Goal: Transaction & Acquisition: Purchase product/service

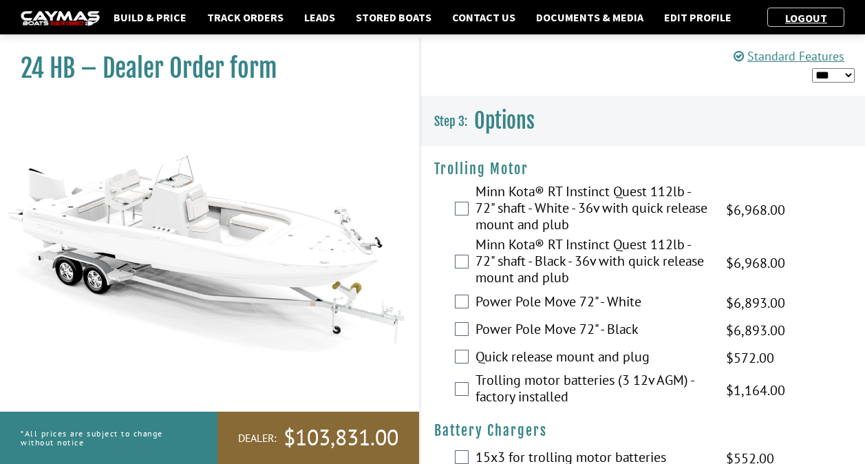
select select "*"
click at [357, 344] on img at bounding box center [206, 226] width 413 height 251
click at [354, 344] on img at bounding box center [206, 226] width 413 height 251
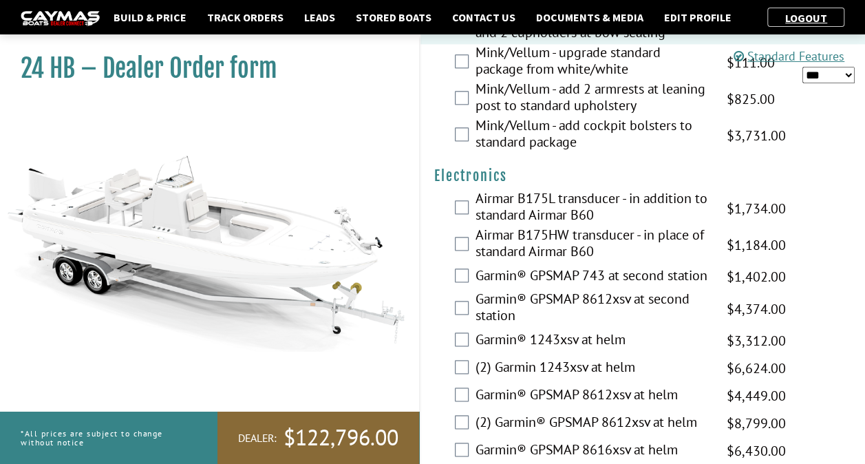
scroll to position [3322, 0]
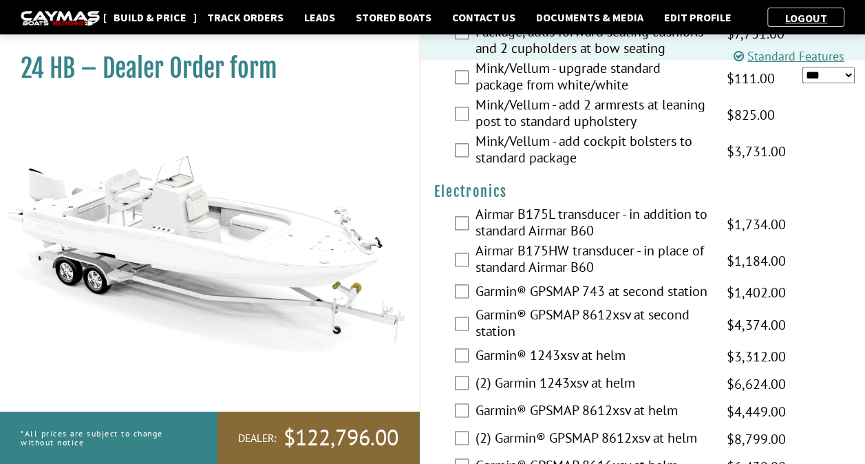
click at [151, 15] on link "Build & Price" at bounding box center [150, 17] width 87 height 18
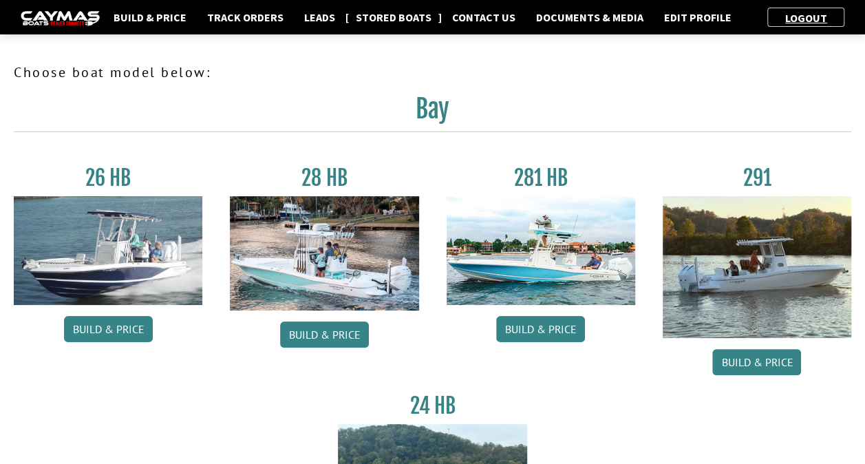
click at [385, 18] on link "Stored Boats" at bounding box center [393, 17] width 89 height 18
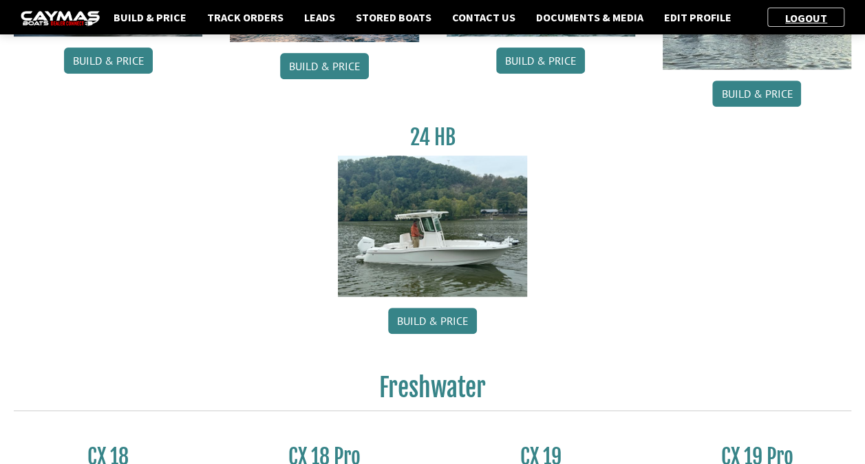
scroll to position [344, 0]
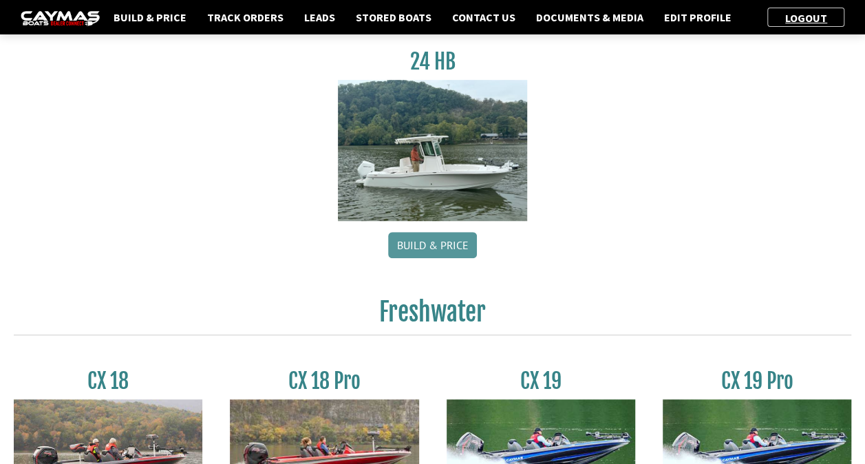
click at [452, 241] on link "Build & Price" at bounding box center [432, 245] width 89 height 26
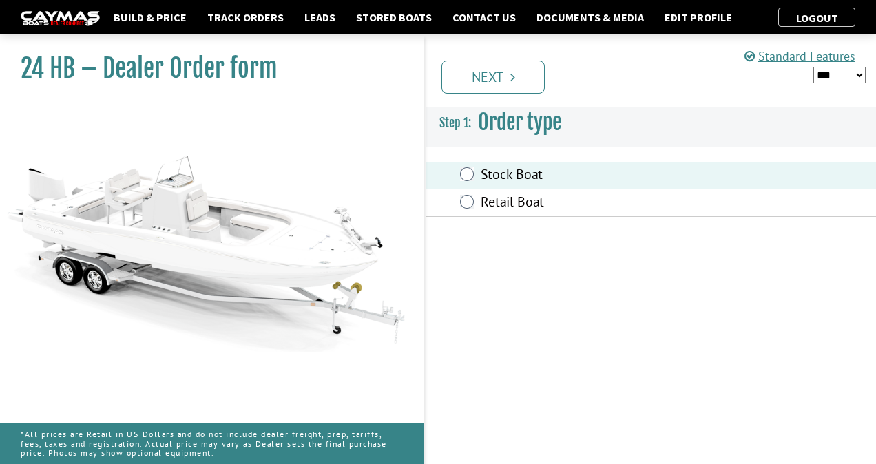
click at [840, 72] on select "*** ****** ******" at bounding box center [839, 75] width 52 height 17
select select "*"
click at [813, 67] on select "*** ****** ******" at bounding box center [839, 75] width 52 height 17
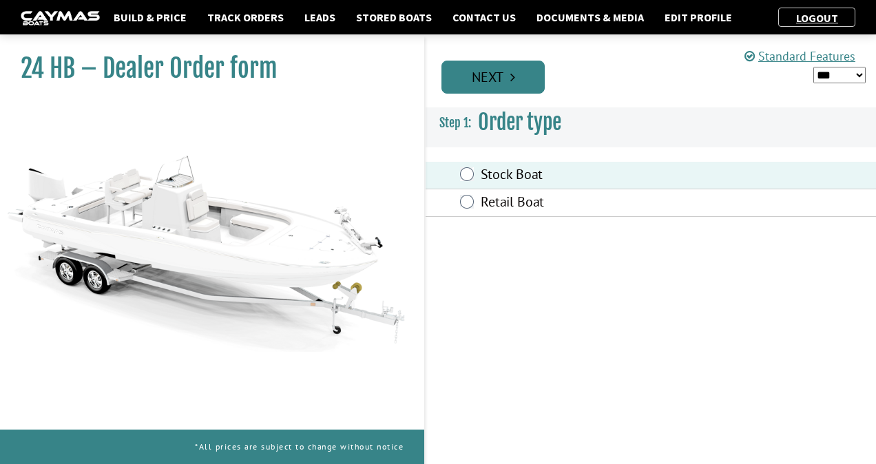
click at [474, 84] on link "Next" at bounding box center [492, 77] width 103 height 33
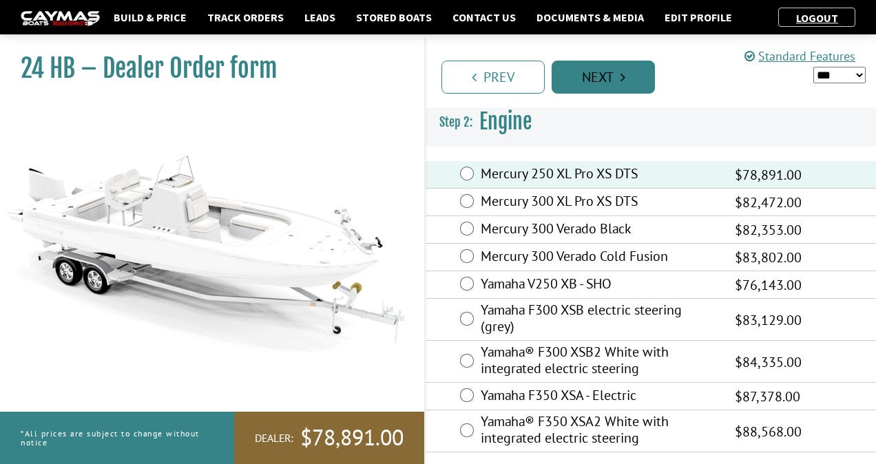
click at [594, 78] on link "Next" at bounding box center [602, 77] width 103 height 33
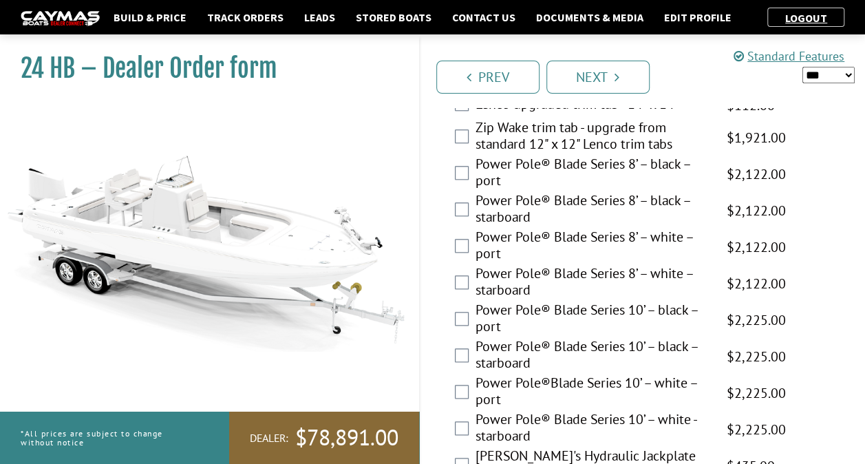
scroll to position [688, 0]
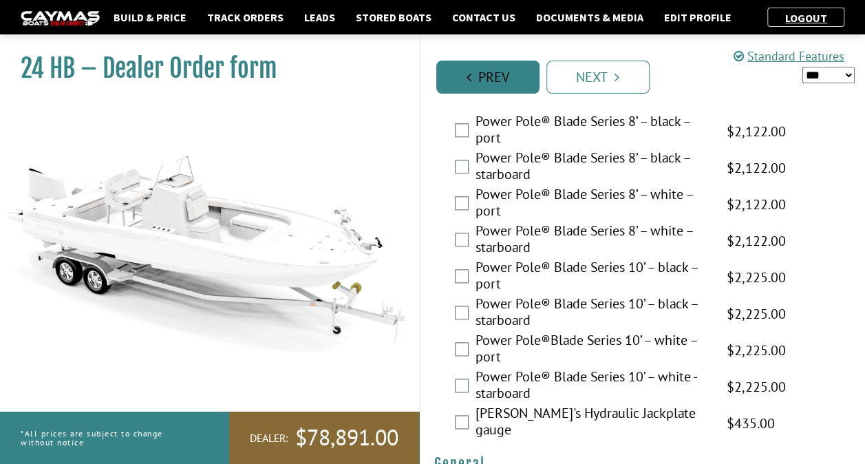
click at [497, 81] on link "Prev" at bounding box center [487, 77] width 103 height 33
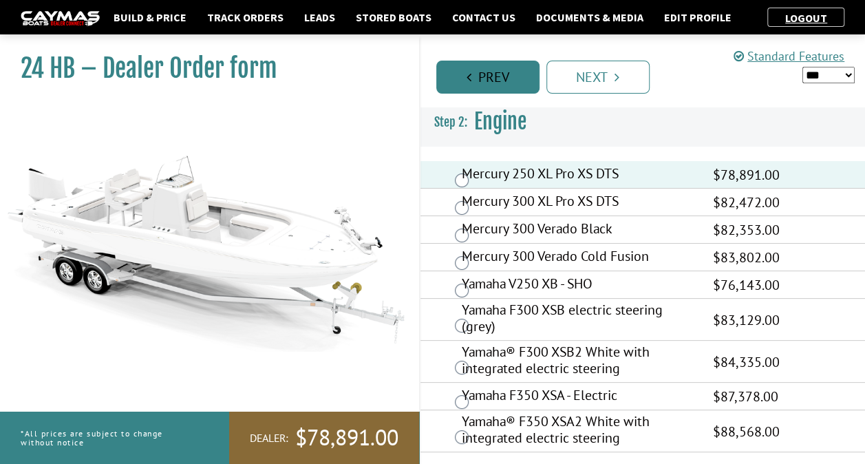
scroll to position [0, 0]
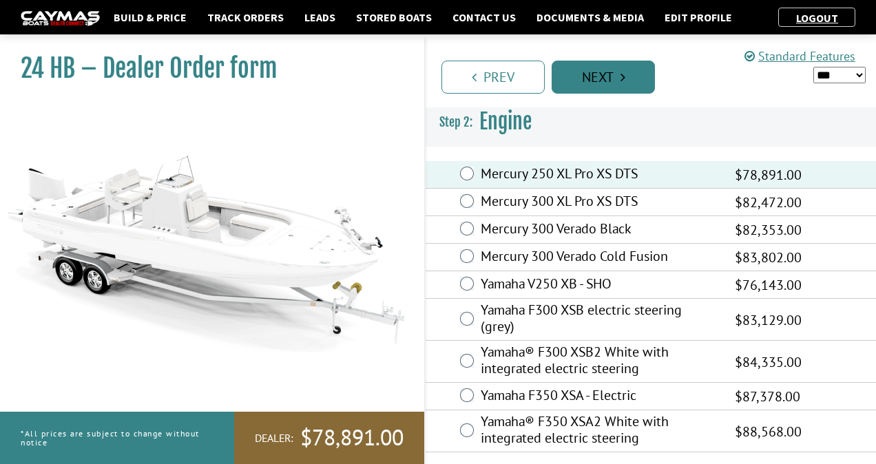
click at [584, 71] on link "Next" at bounding box center [602, 77] width 103 height 33
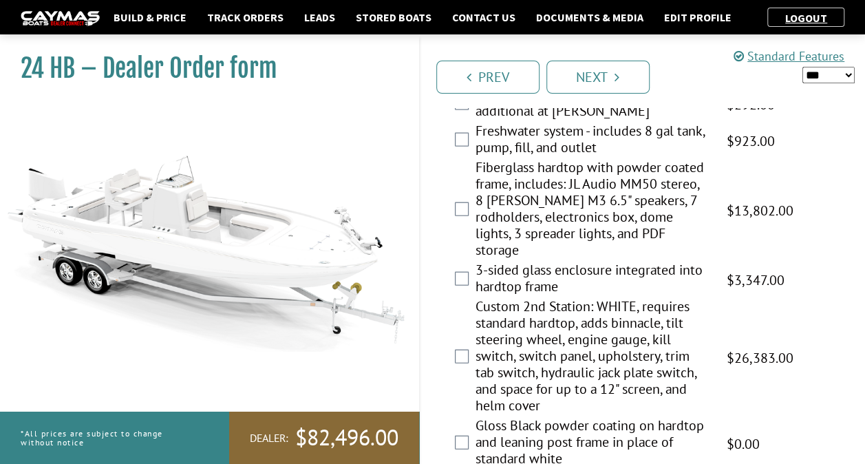
scroll to position [1446, 0]
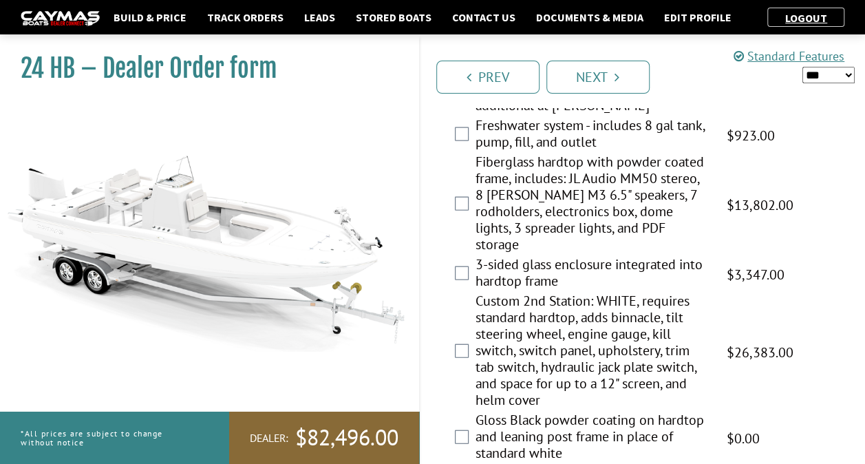
click at [468, 256] on div "3-sided glass enclosure integrated into hardtop frame $5,149.00 MAP $5,149.00 M…" at bounding box center [643, 274] width 445 height 36
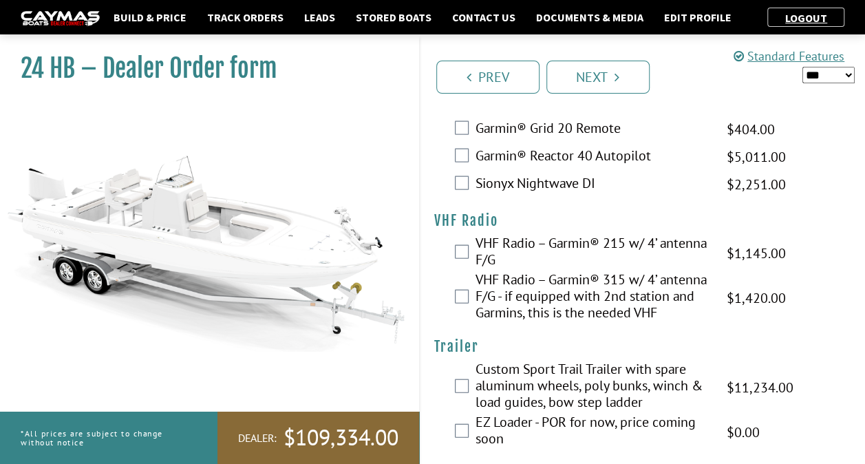
scroll to position [4011, 0]
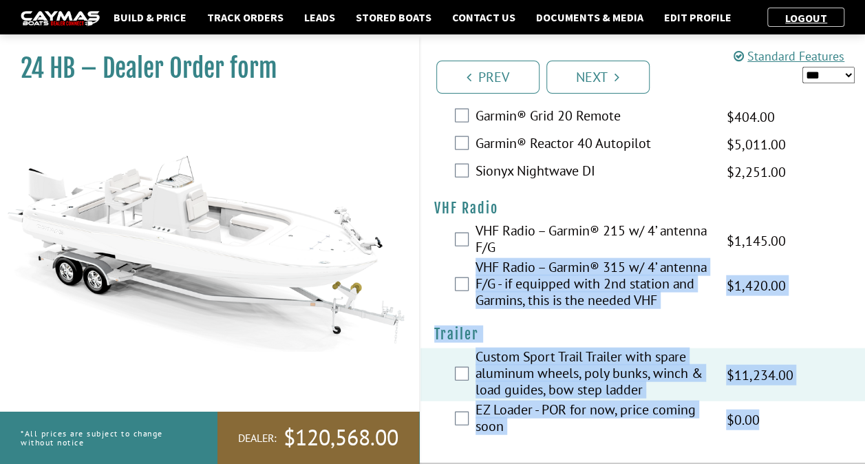
drag, startPoint x: 865, startPoint y: 413, endPoint x: 867, endPoint y: 242, distance: 171.4
click at [615, 335] on h4 "Trailer" at bounding box center [643, 334] width 418 height 17
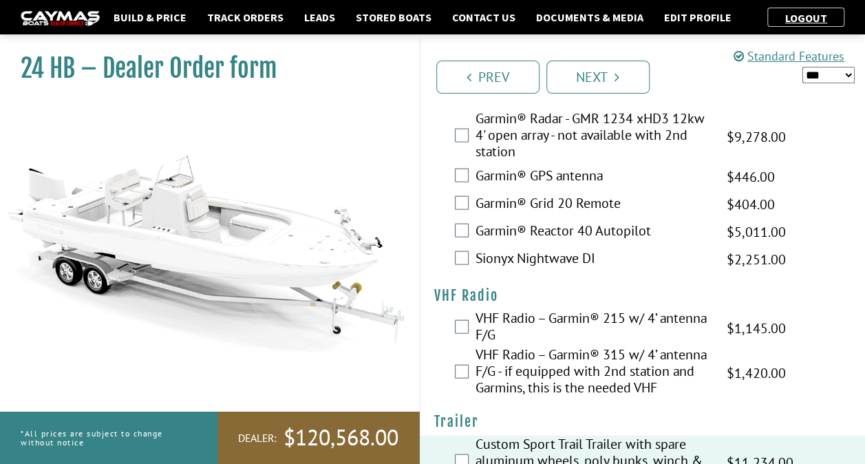
scroll to position [3924, 0]
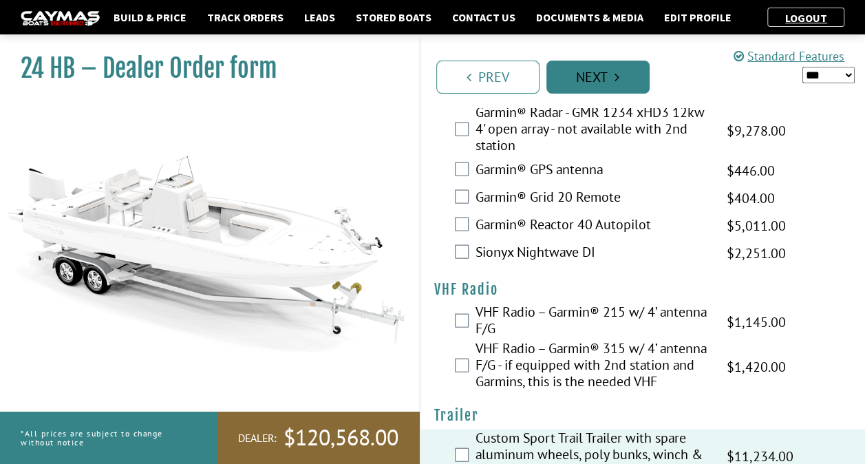
click at [574, 77] on link "Next" at bounding box center [598, 77] width 103 height 33
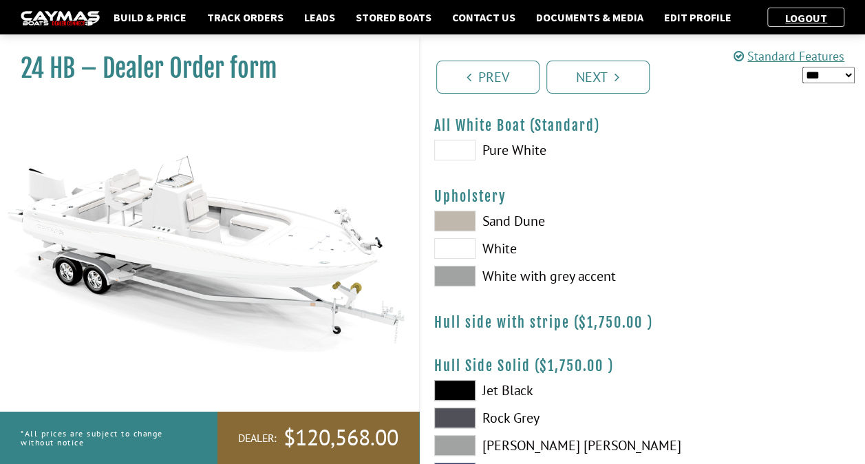
scroll to position [69, 0]
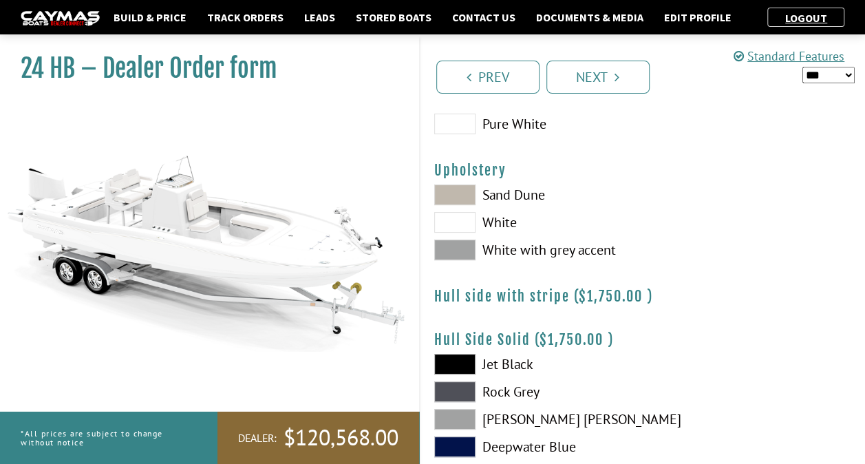
click at [454, 196] on span at bounding box center [454, 194] width 41 height 21
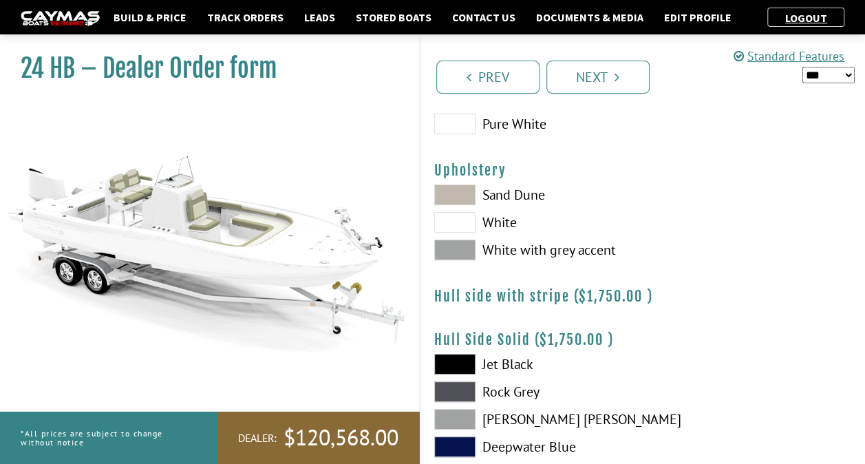
click at [460, 191] on span at bounding box center [454, 194] width 41 height 21
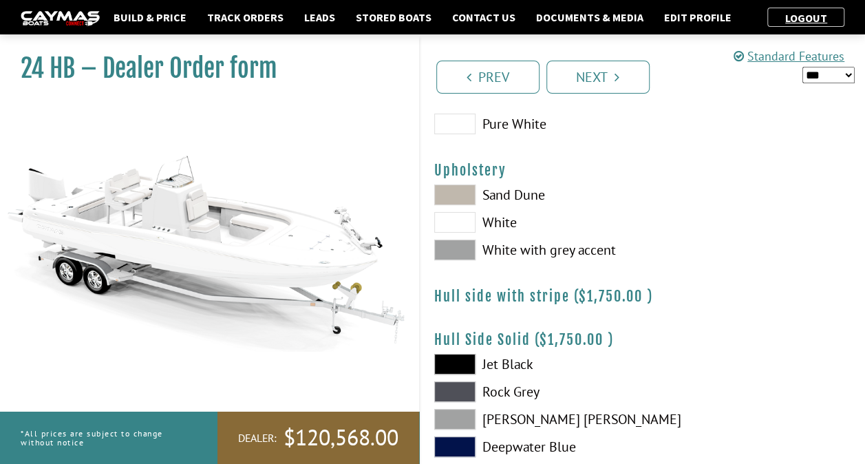
click at [471, 191] on span at bounding box center [454, 194] width 41 height 21
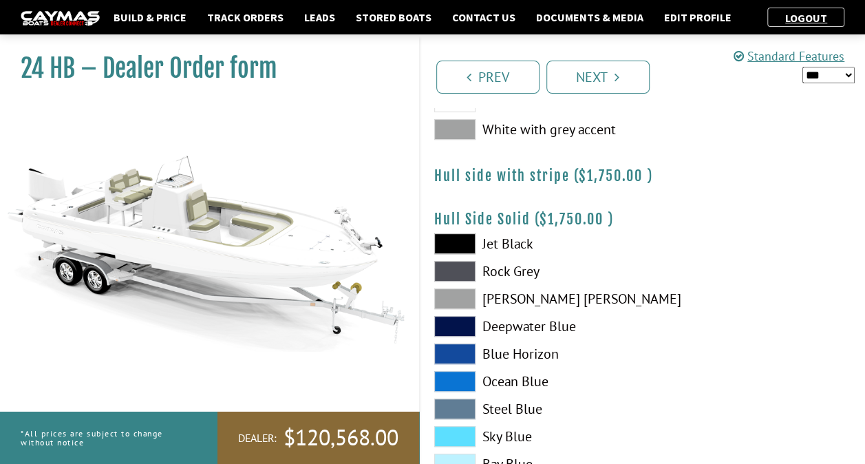
scroll to position [207, 0]
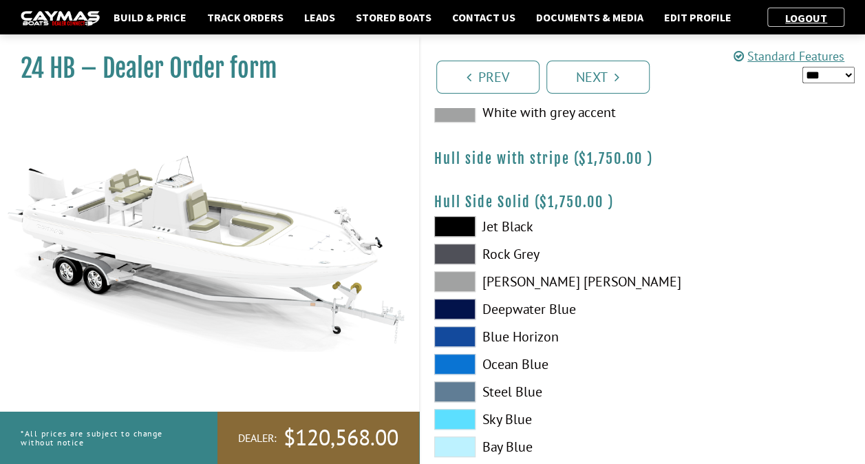
click at [450, 327] on span at bounding box center [454, 336] width 41 height 21
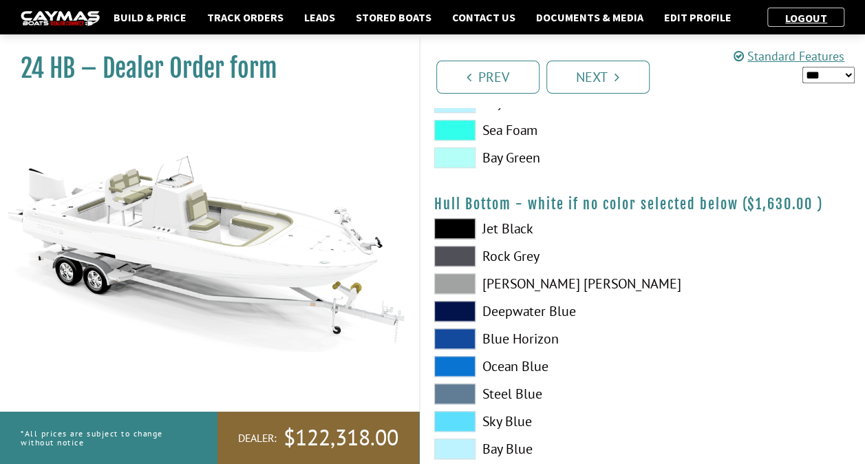
scroll to position [620, 0]
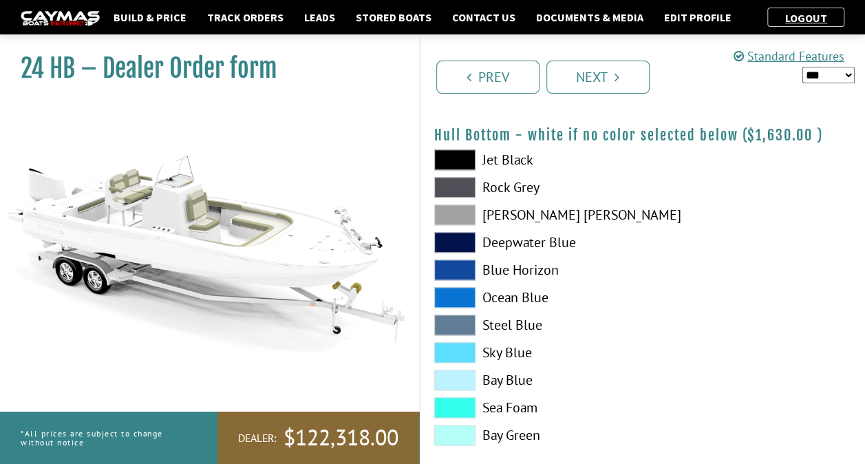
click at [467, 350] on span at bounding box center [454, 352] width 41 height 21
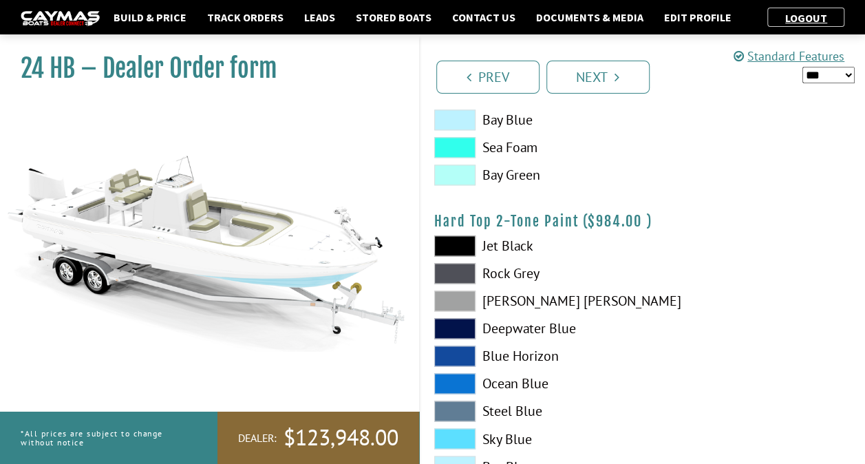
scroll to position [895, 0]
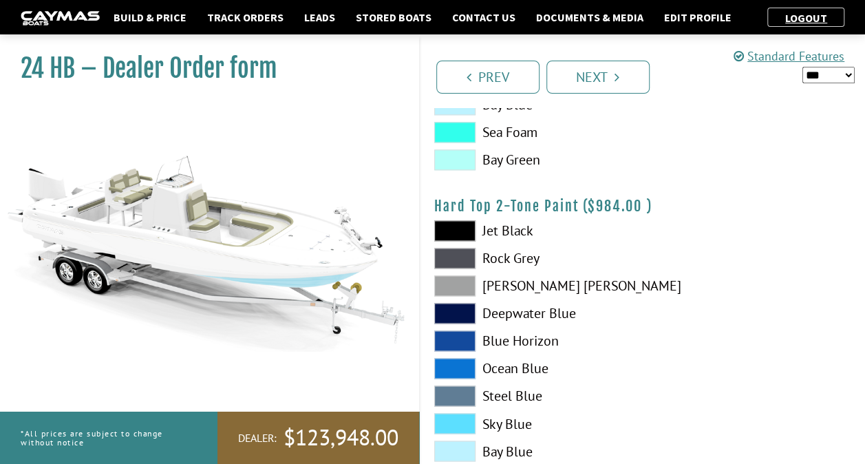
click at [464, 334] on span at bounding box center [454, 340] width 41 height 21
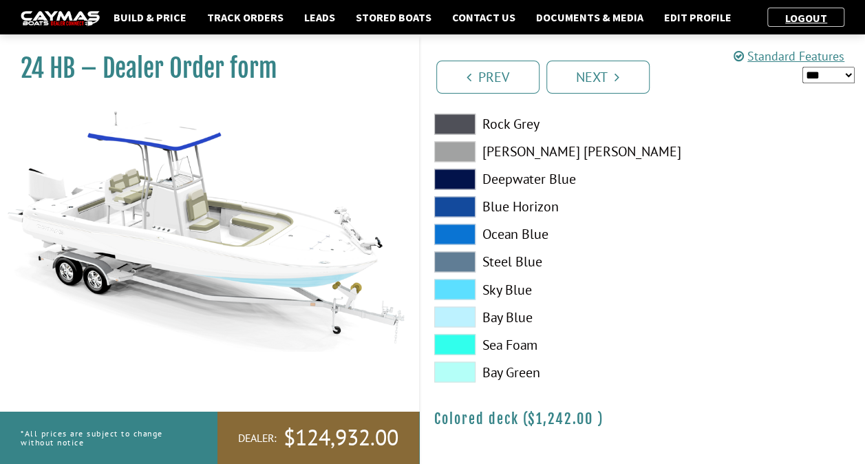
scroll to position [1030, 0]
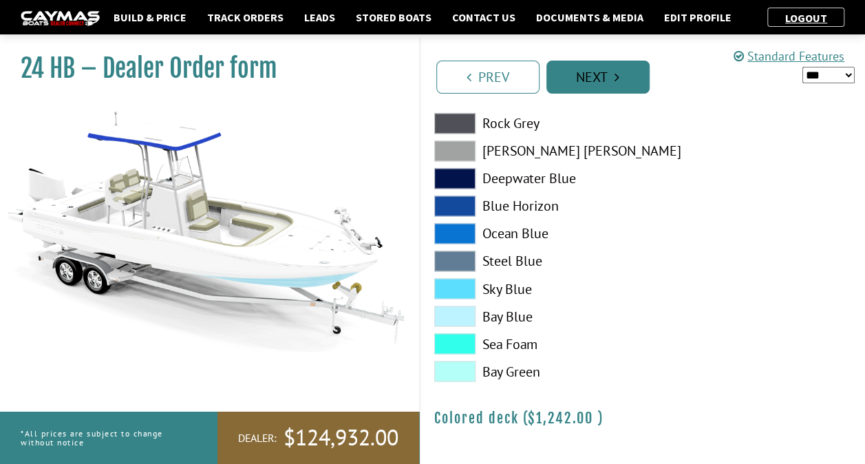
click at [589, 76] on link "Next" at bounding box center [598, 77] width 103 height 33
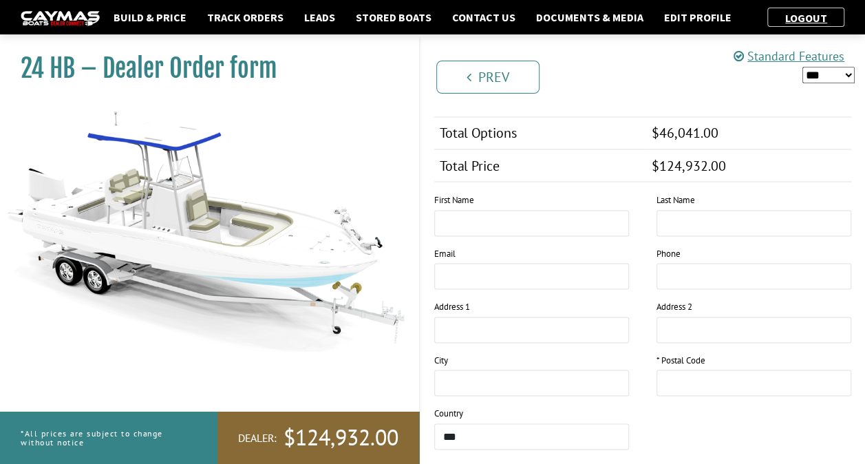
scroll to position [1170, 0]
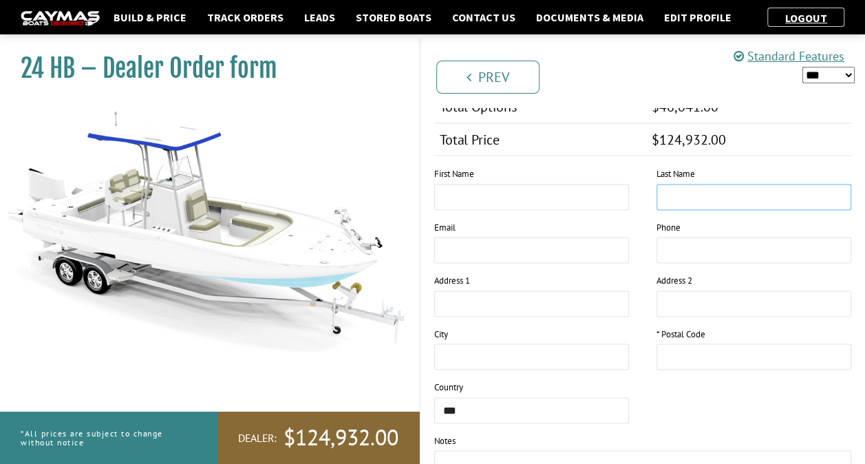
click at [690, 191] on input "text" at bounding box center [754, 197] width 195 height 26
type input "***"
click at [734, 348] on input "text" at bounding box center [754, 357] width 195 height 26
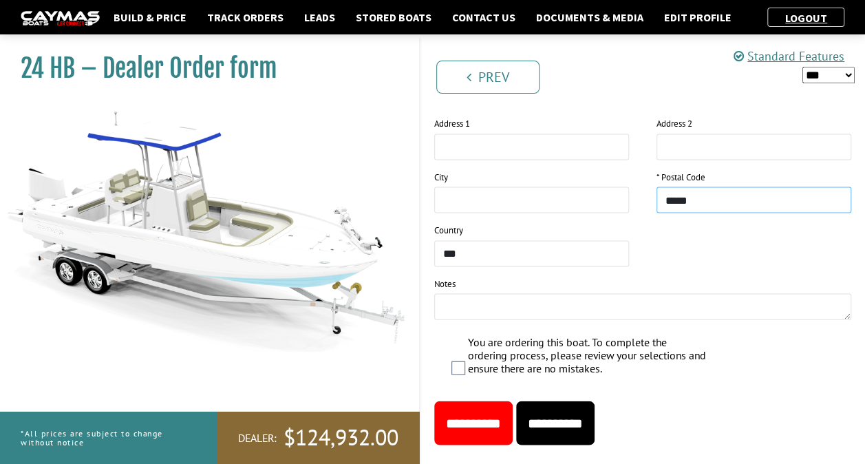
scroll to position [1348, 0]
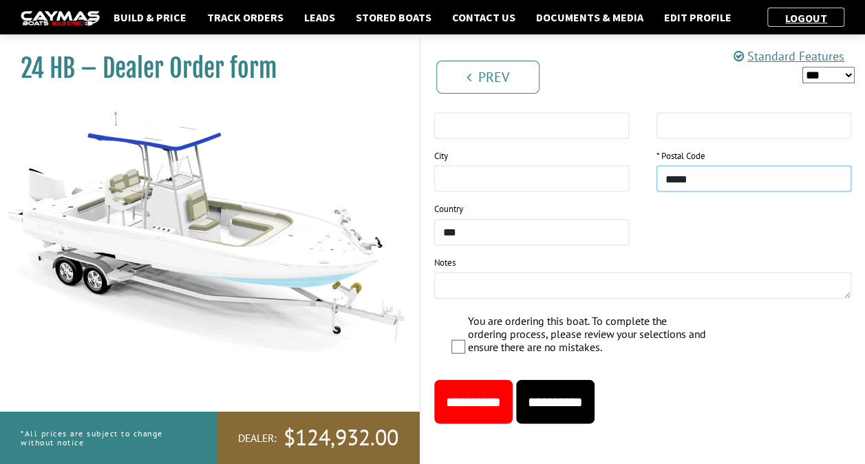
type input "*****"
click at [584, 399] on input "**********" at bounding box center [555, 402] width 78 height 44
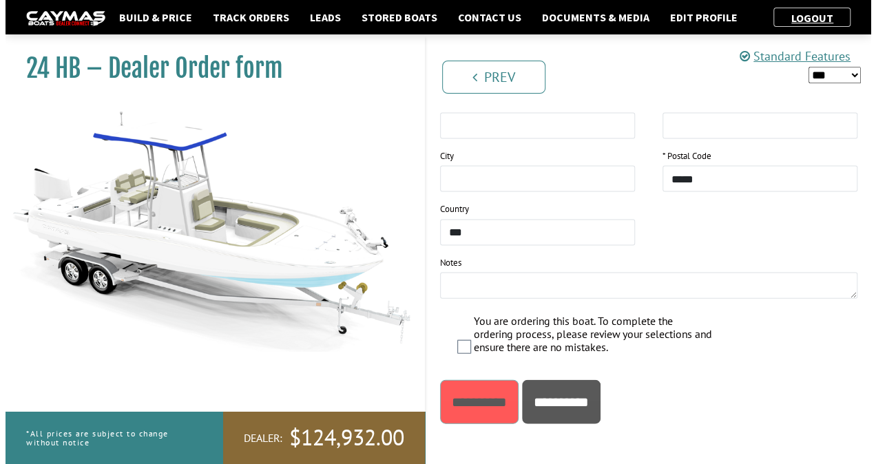
scroll to position [0, 0]
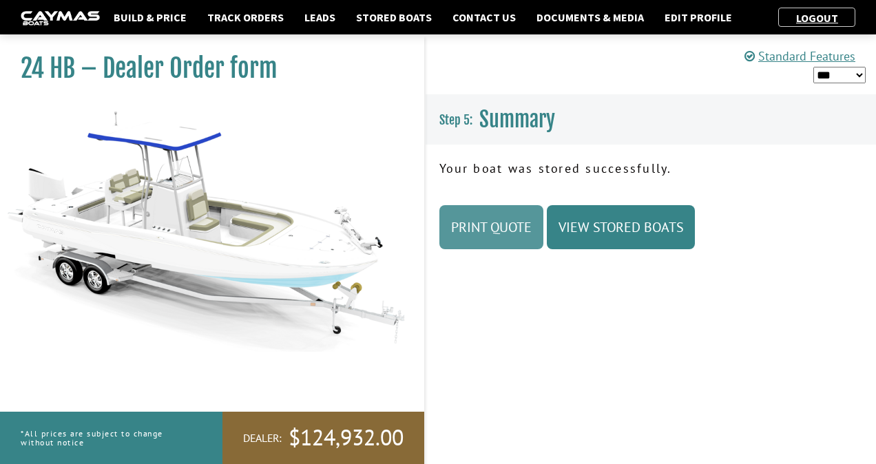
click at [516, 216] on link "Print Quote" at bounding box center [491, 227] width 104 height 44
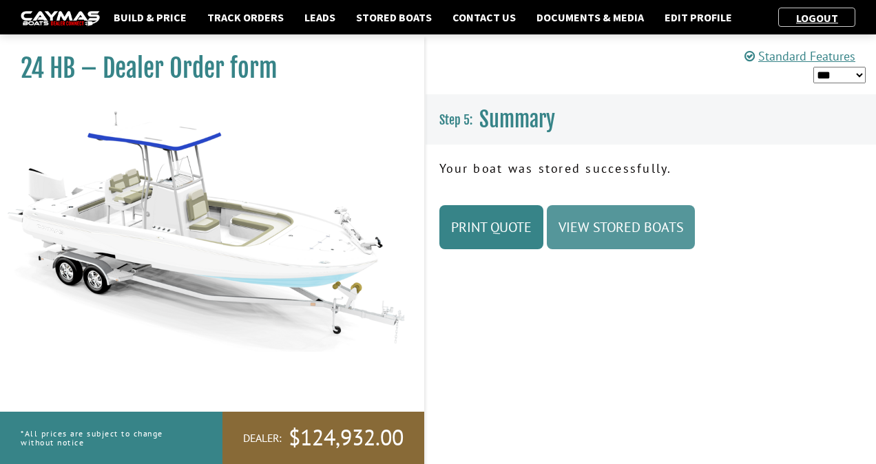
click at [643, 226] on link "View Stored Boats" at bounding box center [621, 227] width 148 height 44
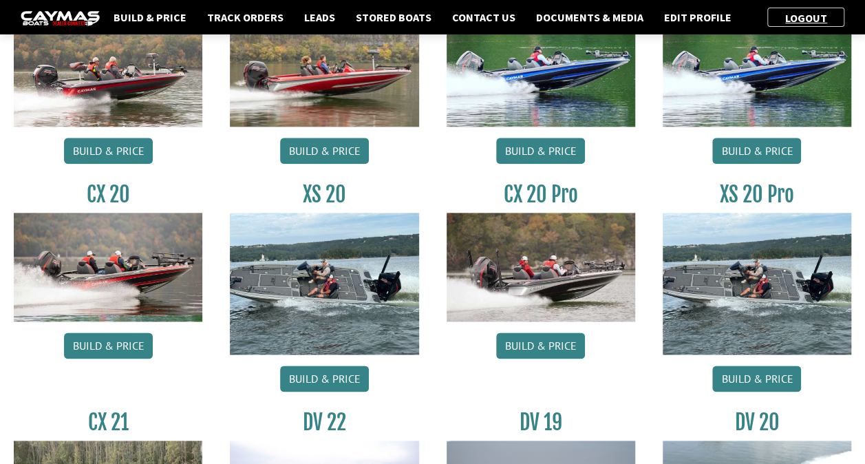
scroll to position [826, 0]
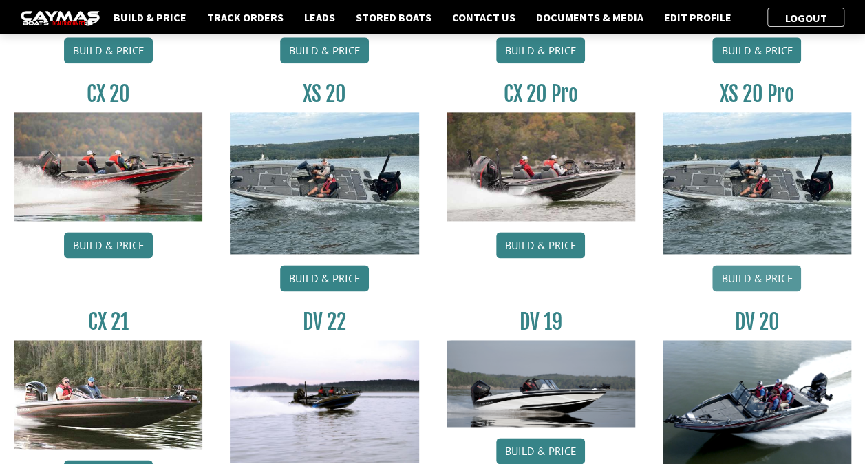
click at [746, 271] on link "Build & Price" at bounding box center [756, 278] width 89 height 26
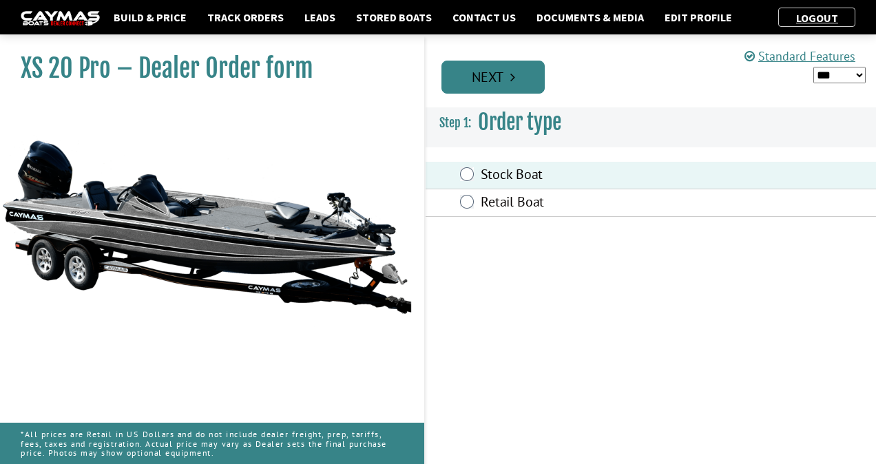
click at [500, 73] on link "Next" at bounding box center [492, 77] width 103 height 33
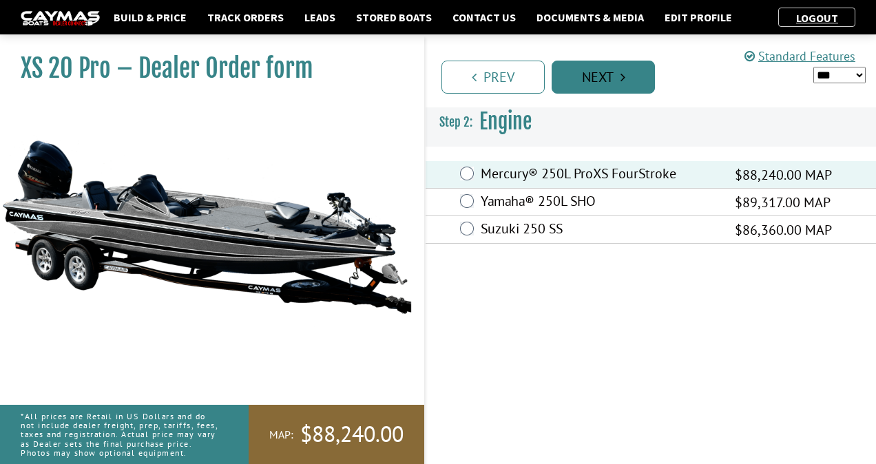
click at [604, 75] on link "Next" at bounding box center [602, 77] width 103 height 33
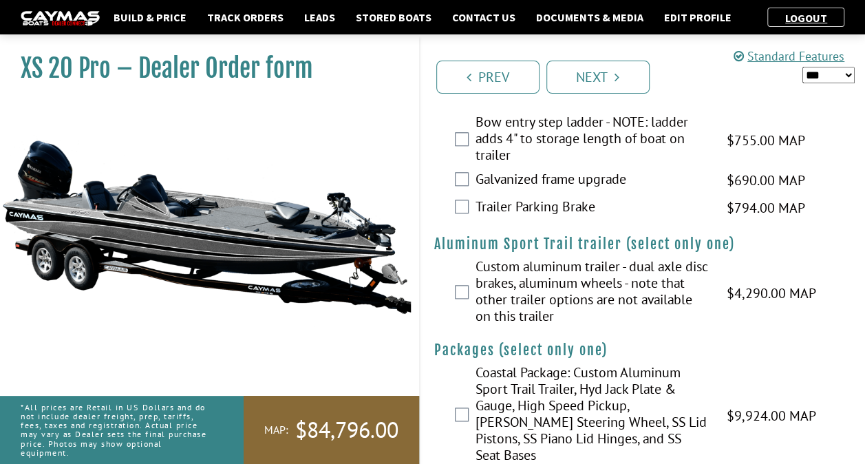
scroll to position [3267, 0]
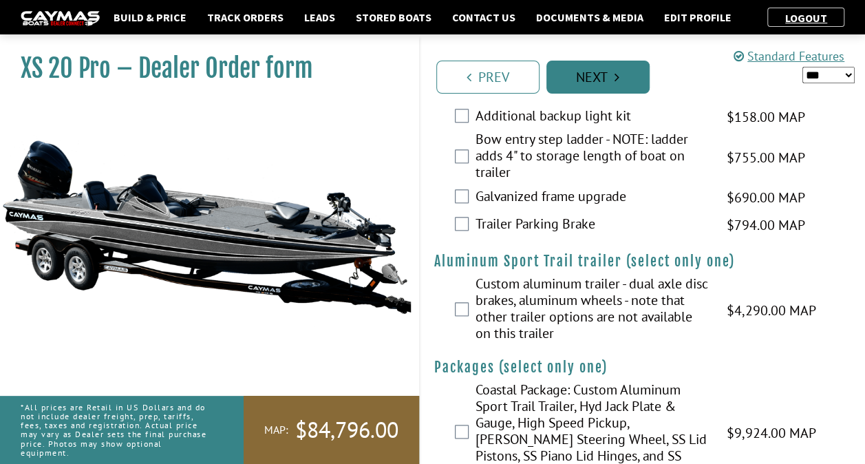
click at [592, 80] on link "Next" at bounding box center [598, 77] width 103 height 33
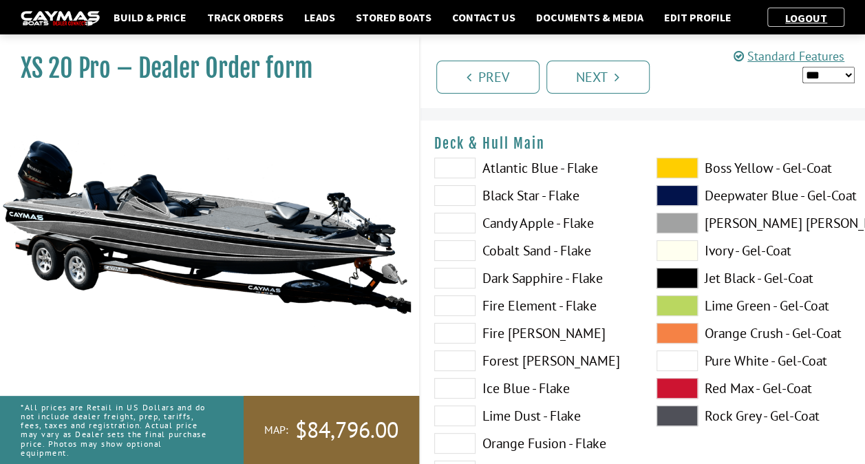
scroll to position [0, 0]
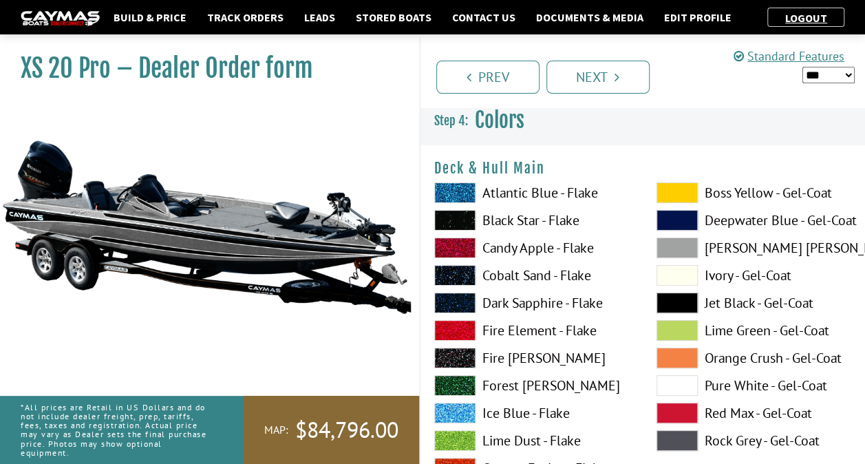
click at [458, 218] on span at bounding box center [454, 220] width 41 height 21
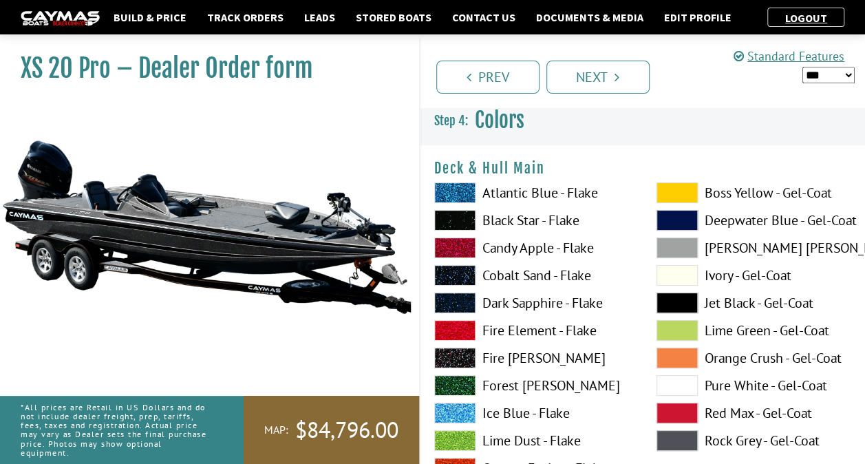
click at [670, 191] on span at bounding box center [677, 192] width 41 height 21
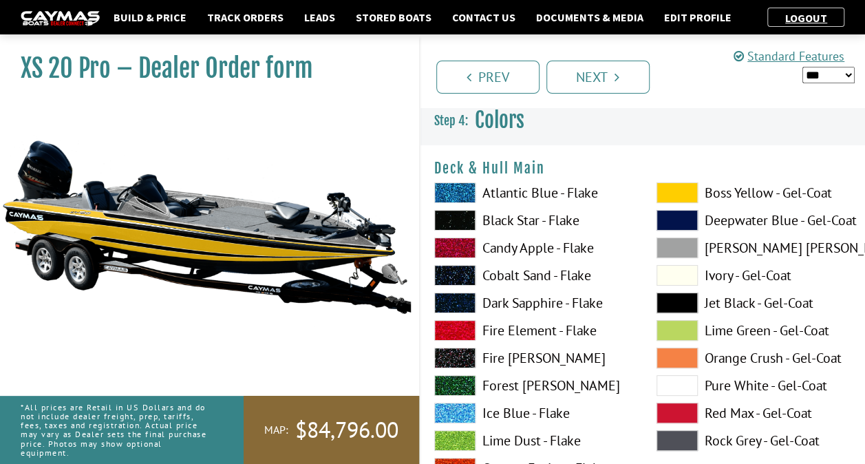
click at [473, 224] on span at bounding box center [454, 220] width 41 height 21
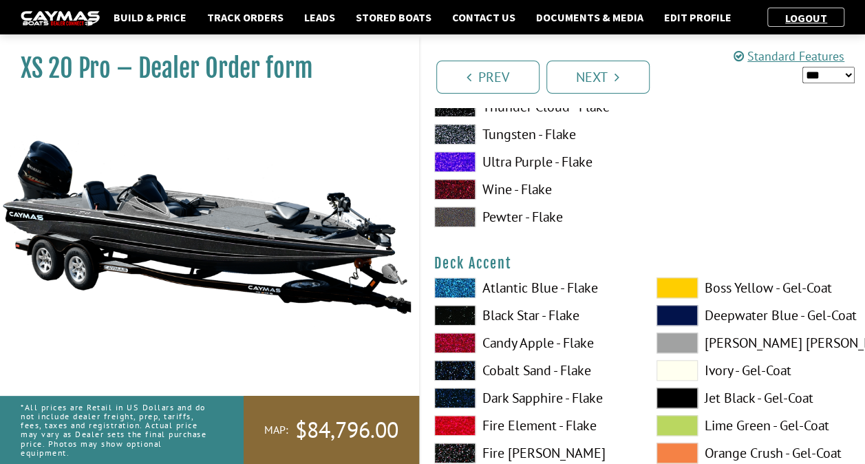
scroll to position [482, 0]
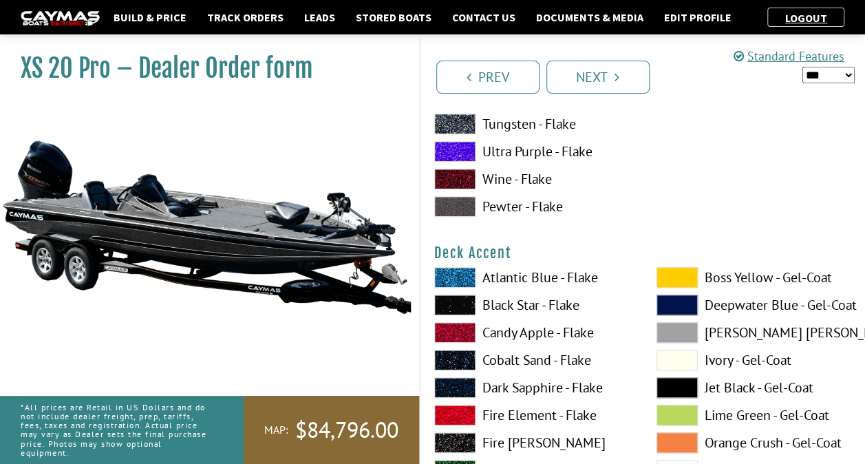
click at [683, 279] on span at bounding box center [677, 277] width 41 height 21
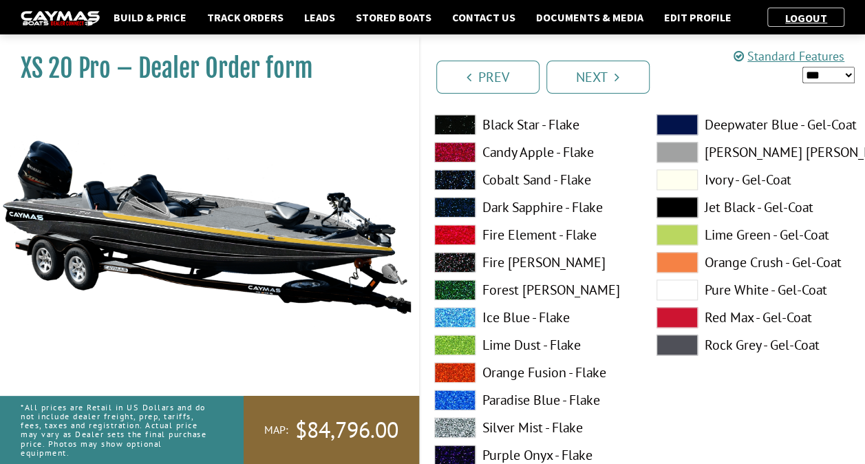
scroll to position [688, 0]
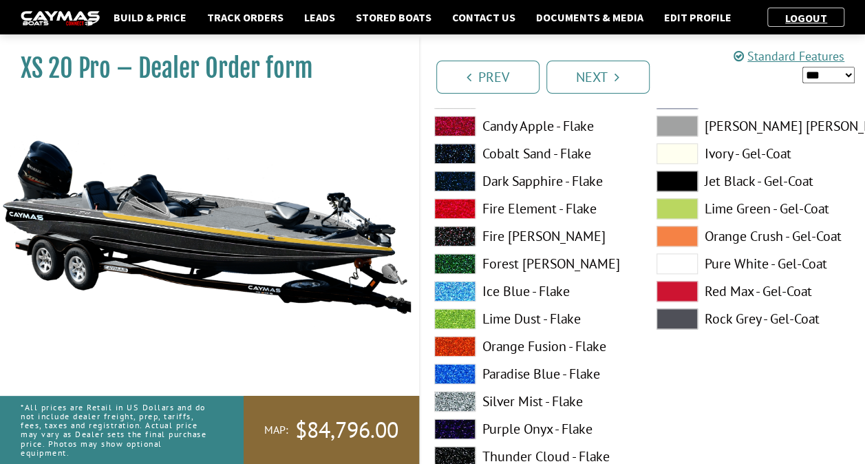
click at [452, 393] on span at bounding box center [454, 401] width 41 height 21
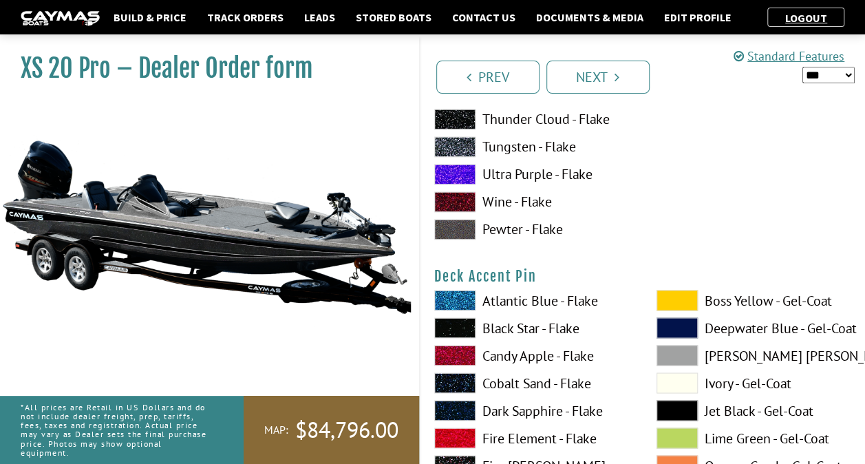
scroll to position [1033, 0]
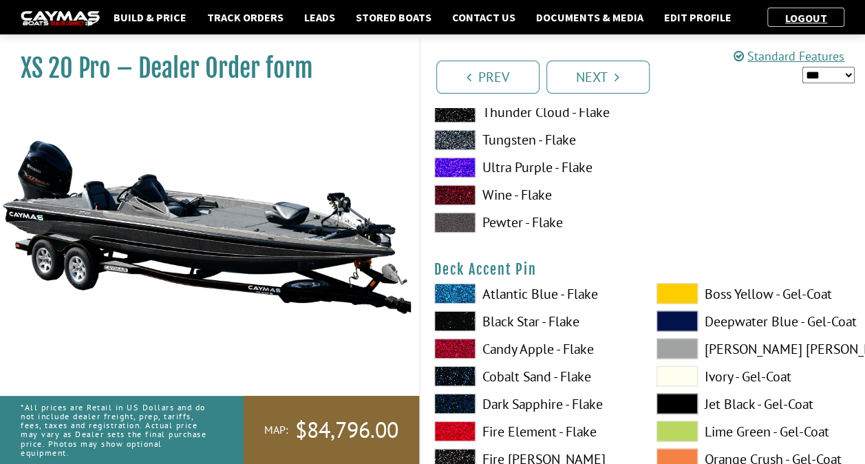
click at [664, 286] on span at bounding box center [677, 293] width 41 height 21
click at [662, 287] on span at bounding box center [677, 293] width 41 height 21
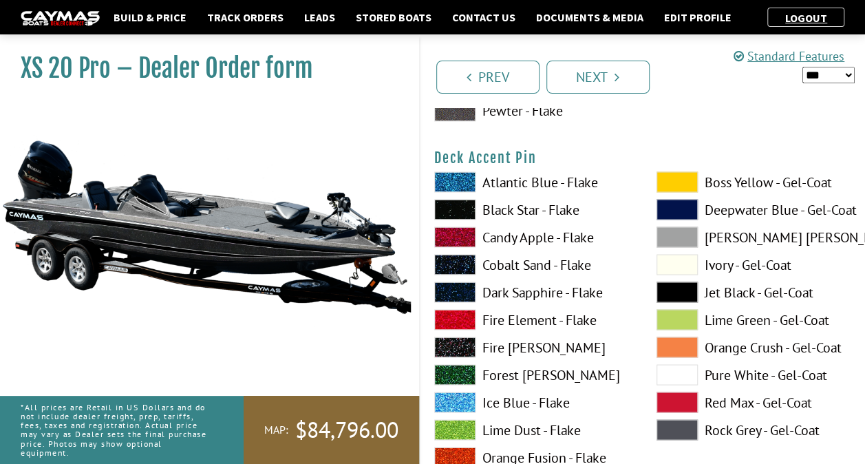
scroll to position [1170, 0]
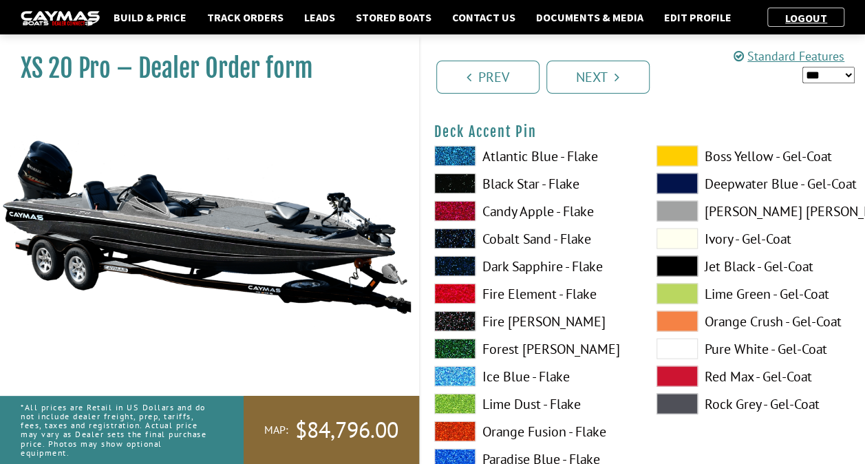
click at [458, 179] on span at bounding box center [454, 183] width 41 height 21
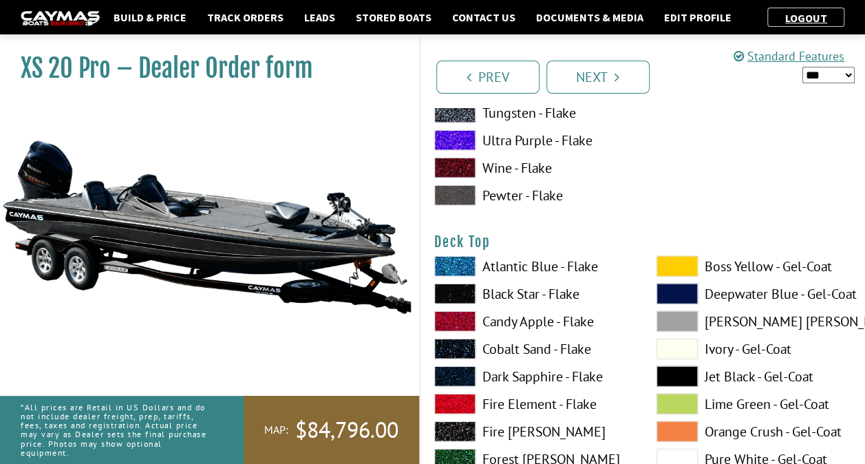
scroll to position [1652, 0]
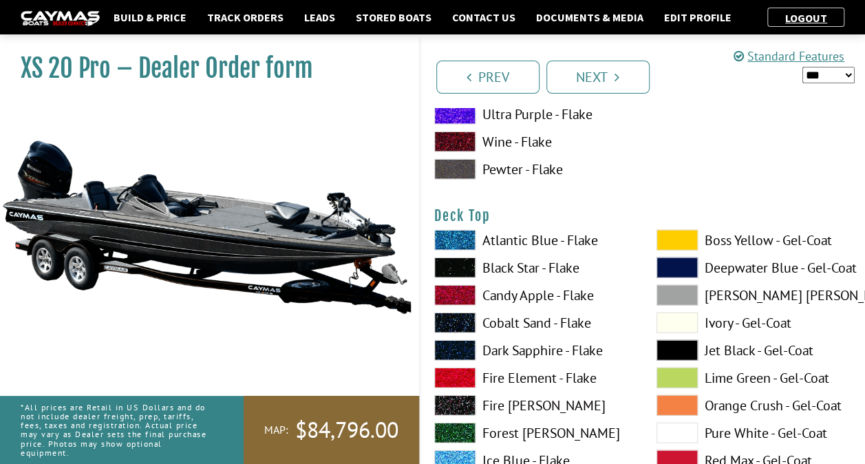
click at [674, 234] on span at bounding box center [677, 240] width 41 height 21
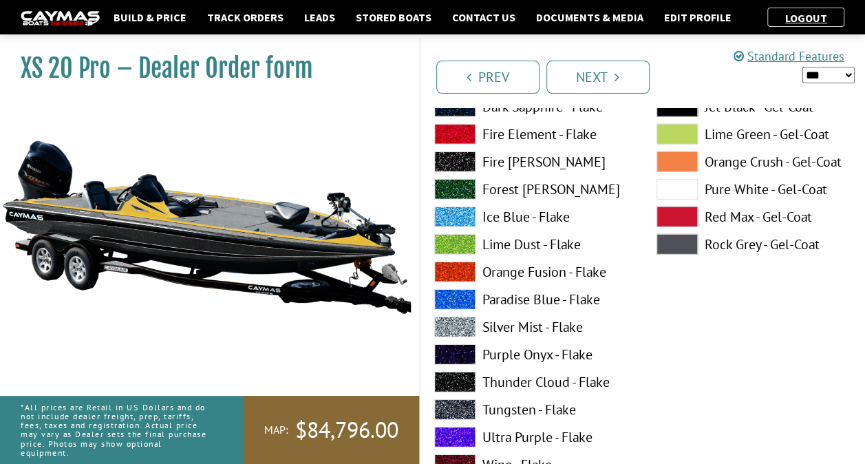
scroll to position [1927, 0]
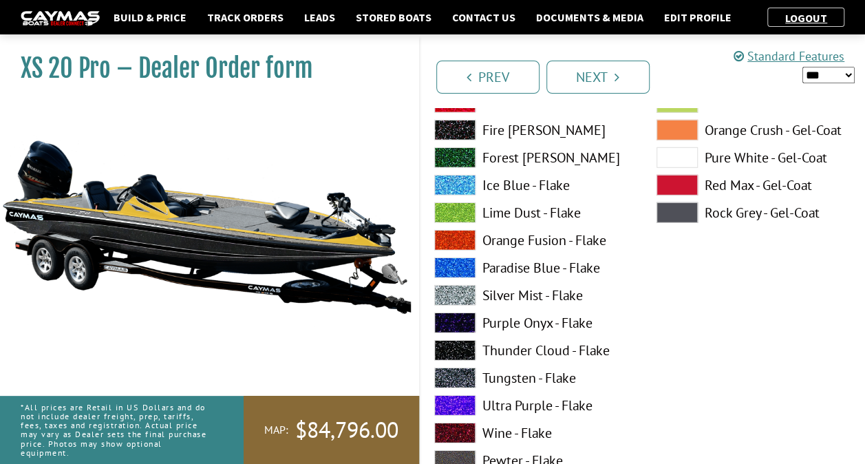
drag, startPoint x: 459, startPoint y: 372, endPoint x: 475, endPoint y: 369, distance: 16.2
click at [463, 372] on span at bounding box center [454, 378] width 41 height 21
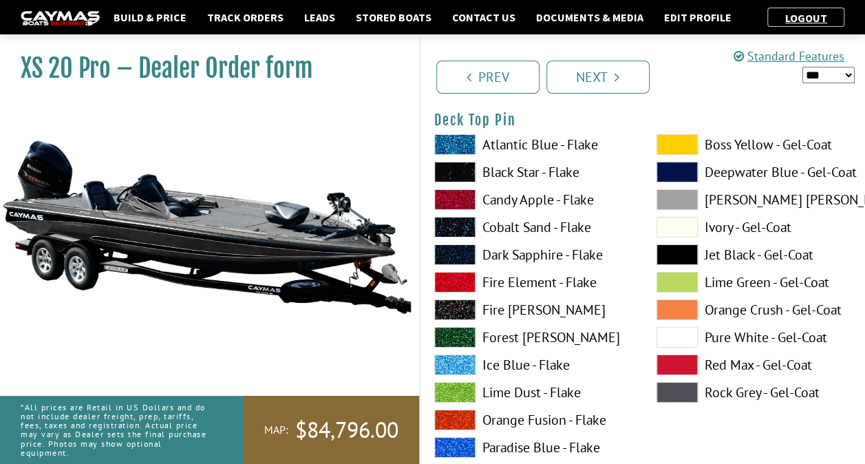
scroll to position [2341, 0]
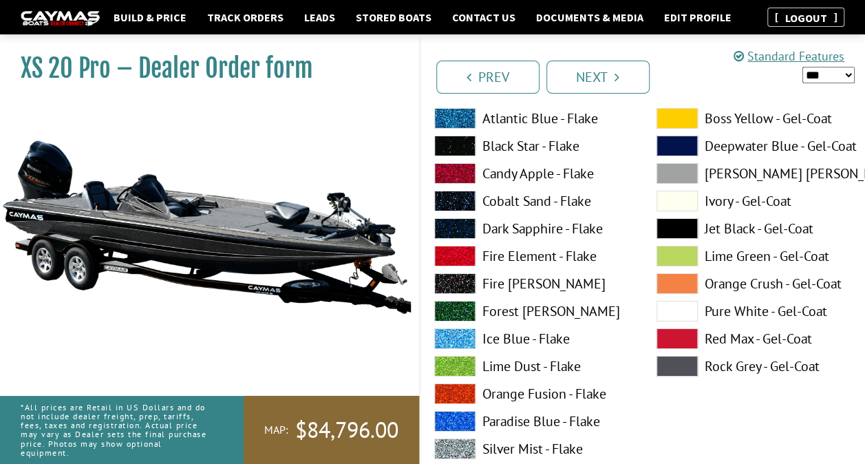
click at [809, 22] on link "Logout" at bounding box center [807, 18] width 56 height 14
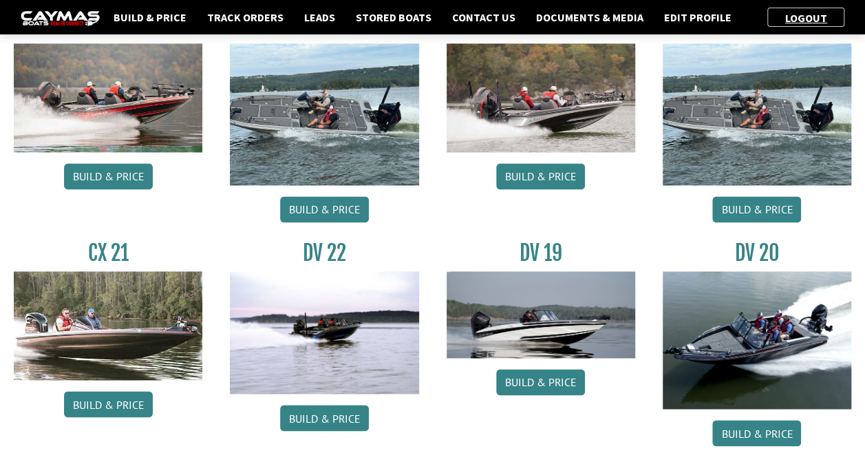
scroll to position [688, 0]
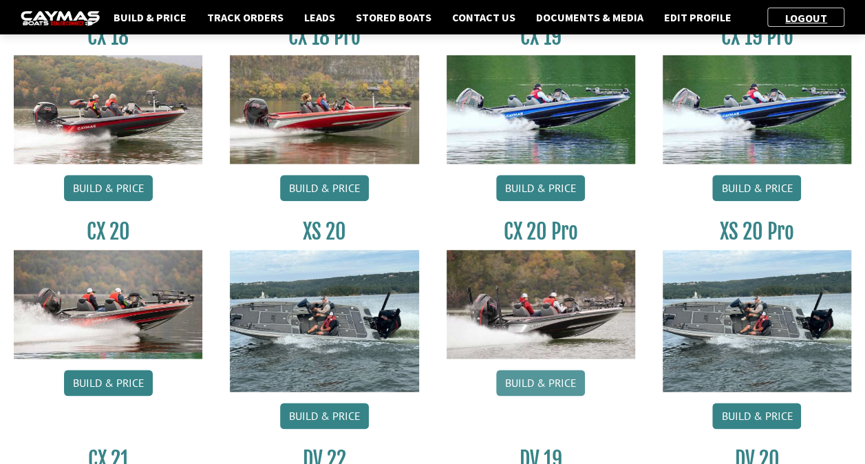
click at [532, 377] on link "Build & Price" at bounding box center [540, 383] width 89 height 26
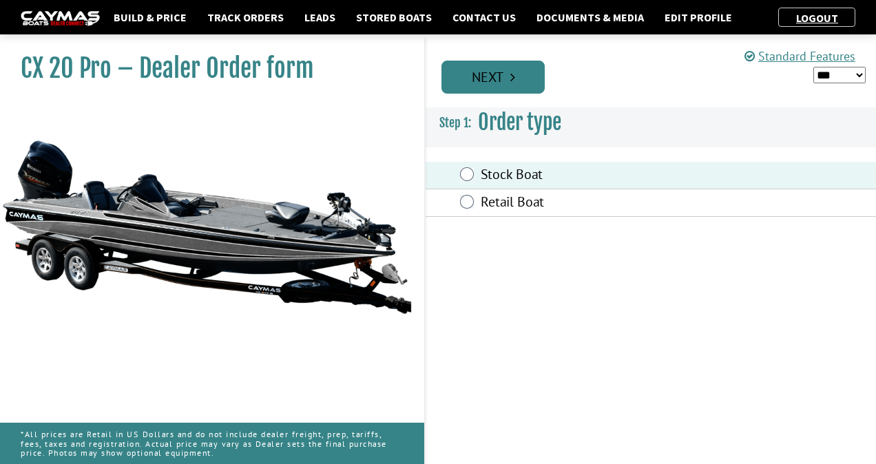
click at [489, 79] on link "Next" at bounding box center [492, 77] width 103 height 33
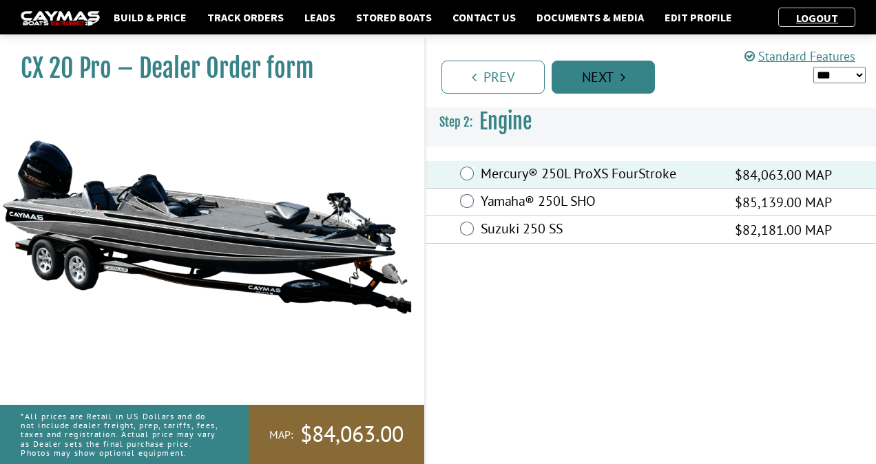
click at [573, 74] on link "Next" at bounding box center [602, 77] width 103 height 33
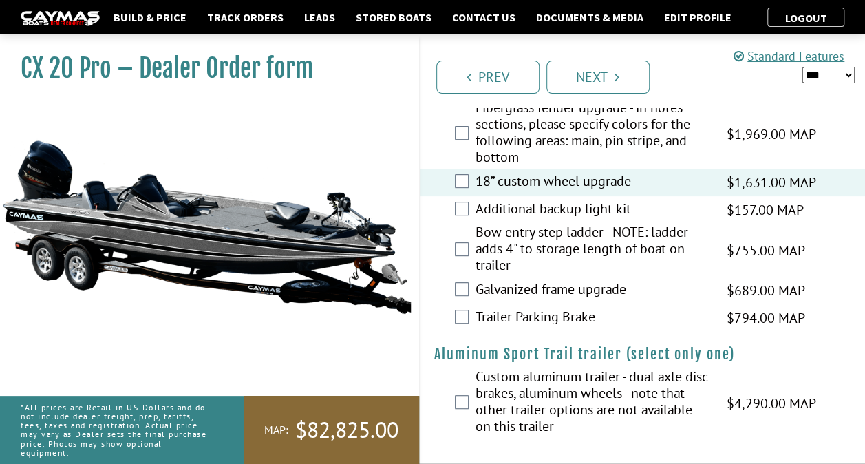
scroll to position [2857, 0]
click at [600, 76] on link "Next" at bounding box center [598, 77] width 103 height 33
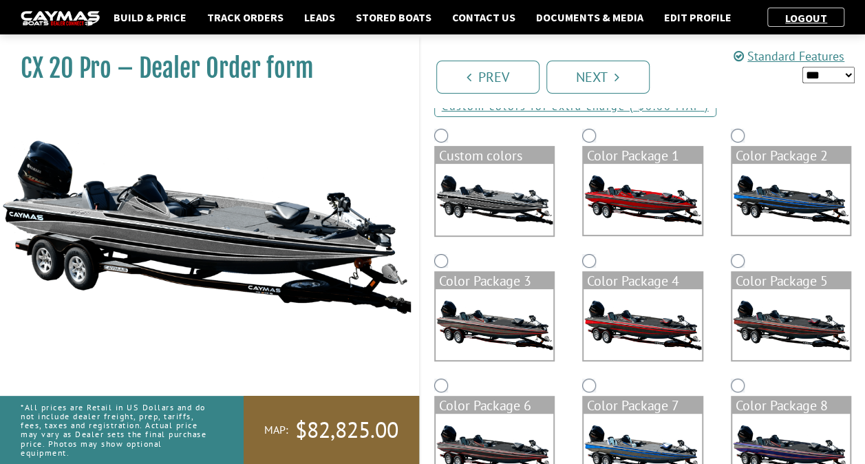
scroll to position [0, 0]
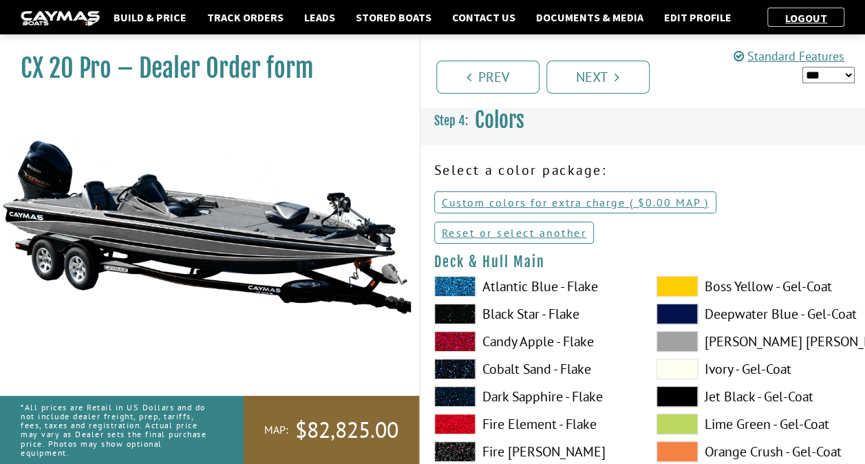
click at [673, 283] on span at bounding box center [677, 286] width 41 height 21
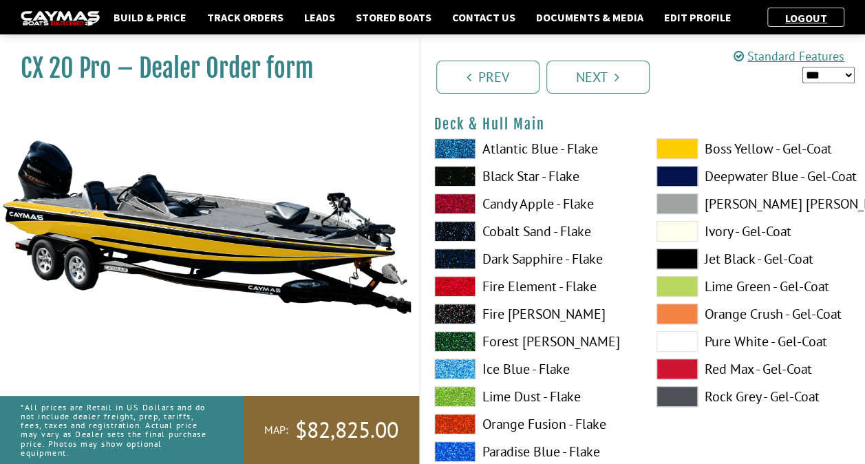
scroll to position [207, 0]
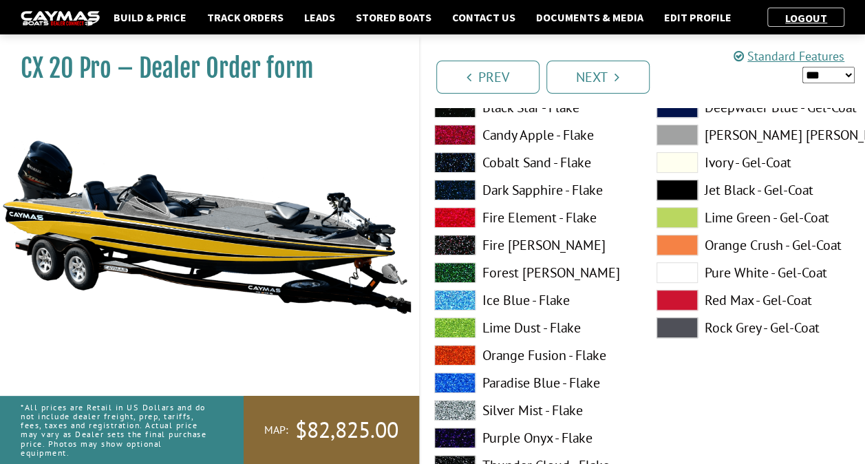
click at [455, 412] on span at bounding box center [454, 410] width 41 height 21
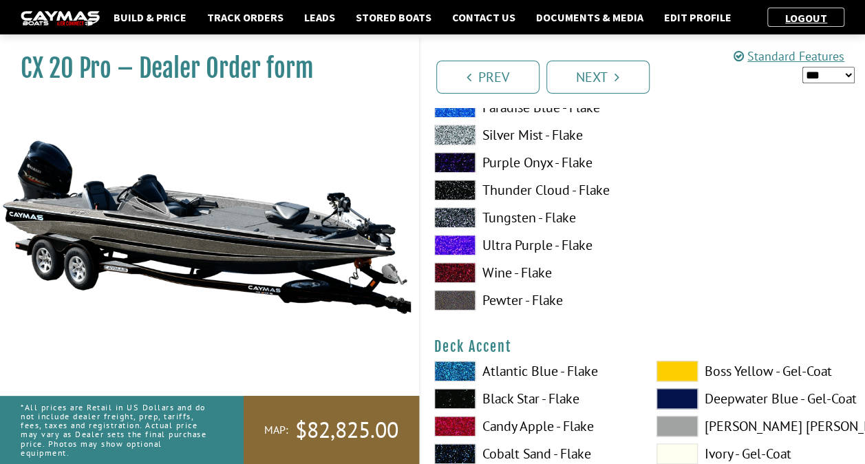
scroll to position [551, 0]
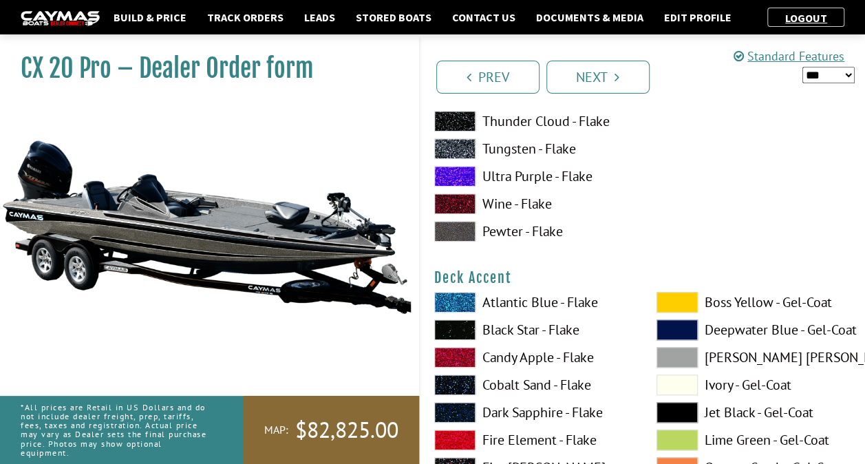
click at [664, 303] on span at bounding box center [677, 302] width 41 height 21
click at [455, 326] on span at bounding box center [454, 329] width 41 height 21
click at [668, 308] on span at bounding box center [677, 302] width 41 height 21
click at [454, 332] on span at bounding box center [454, 329] width 41 height 21
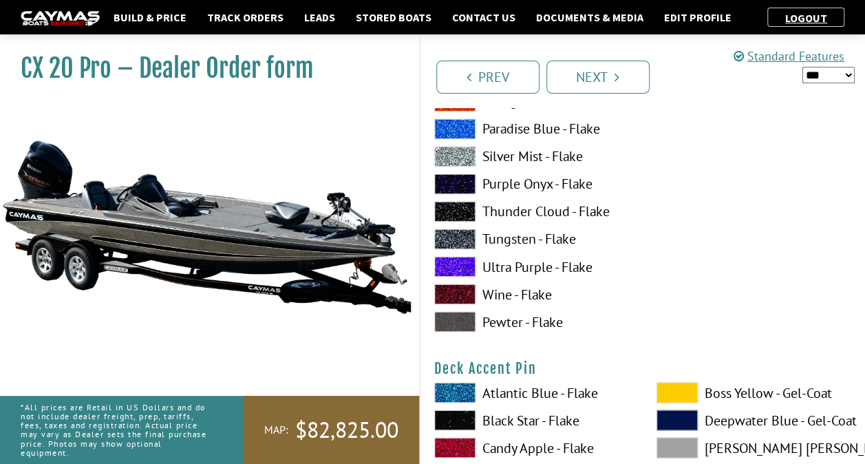
scroll to position [1101, 0]
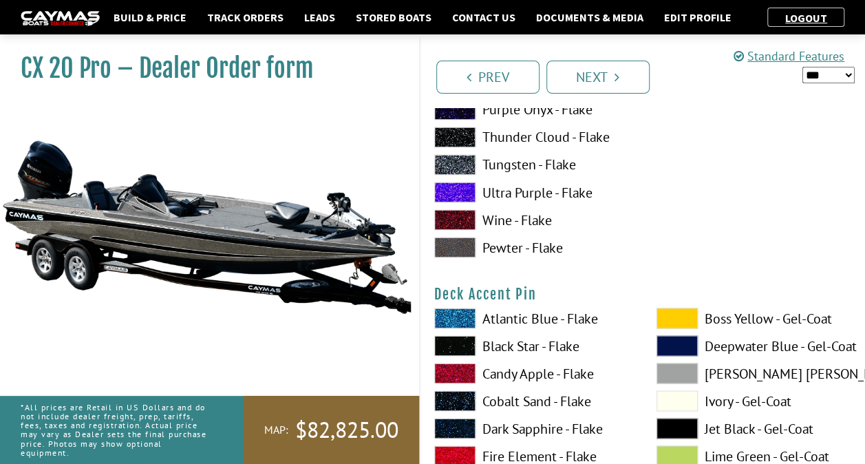
click at [670, 315] on span at bounding box center [677, 318] width 41 height 21
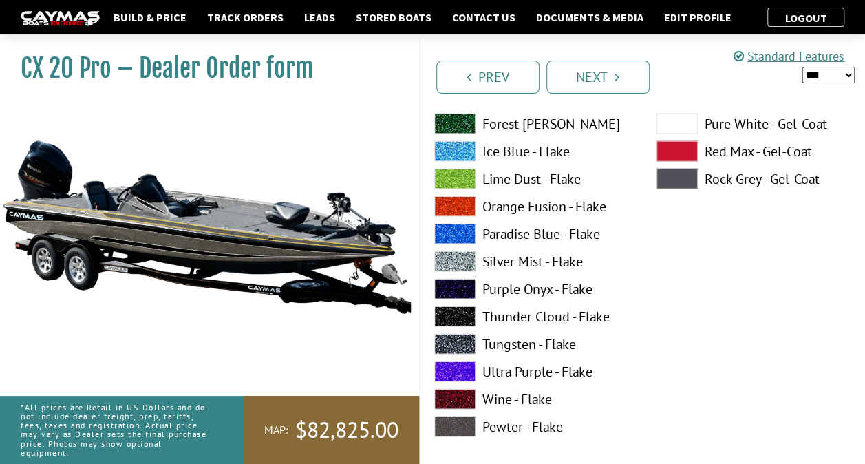
scroll to position [1514, 0]
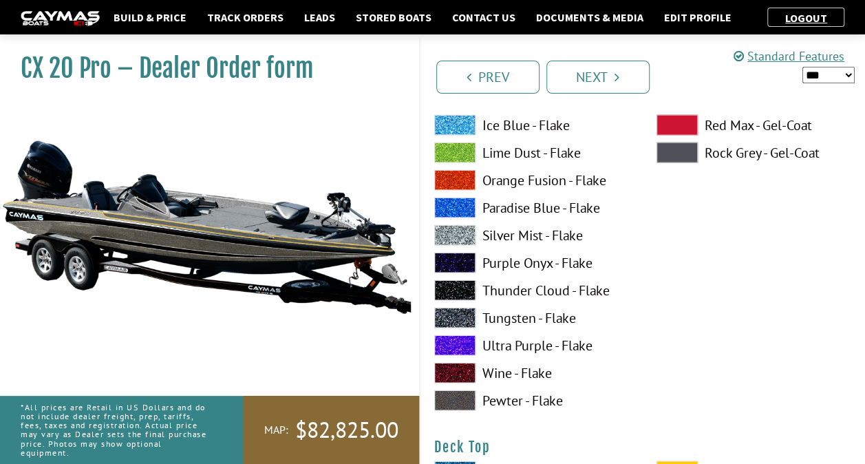
click at [452, 319] on span at bounding box center [454, 318] width 41 height 21
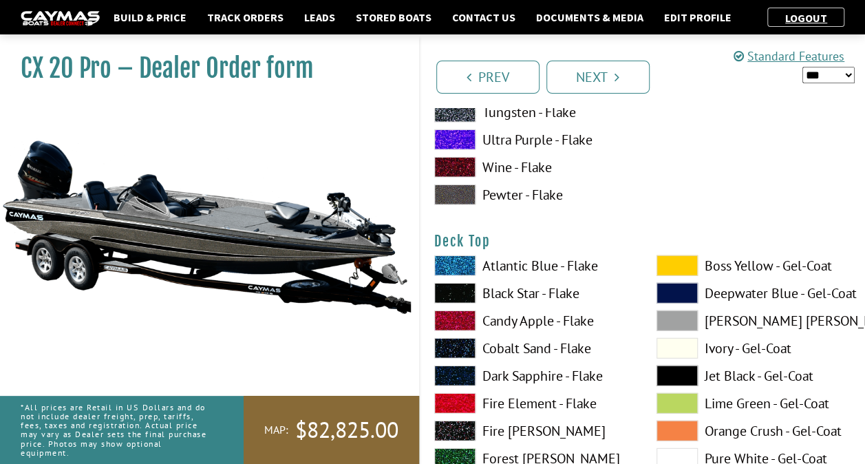
scroll to position [1721, 0]
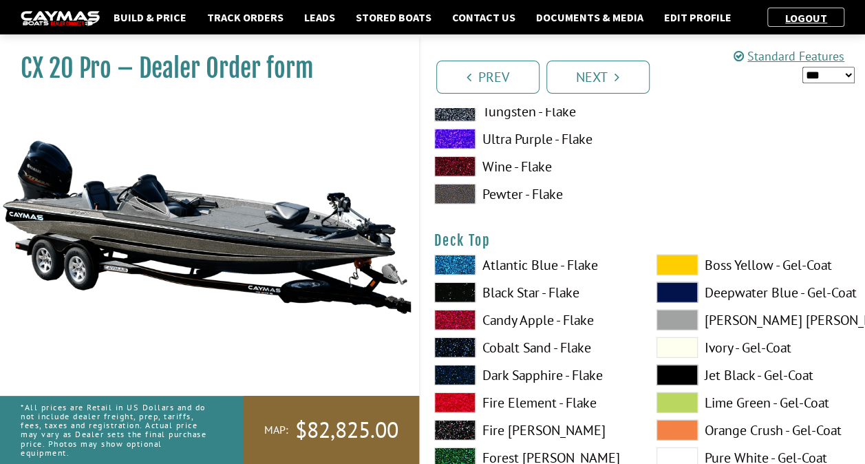
click at [676, 257] on span at bounding box center [677, 265] width 41 height 21
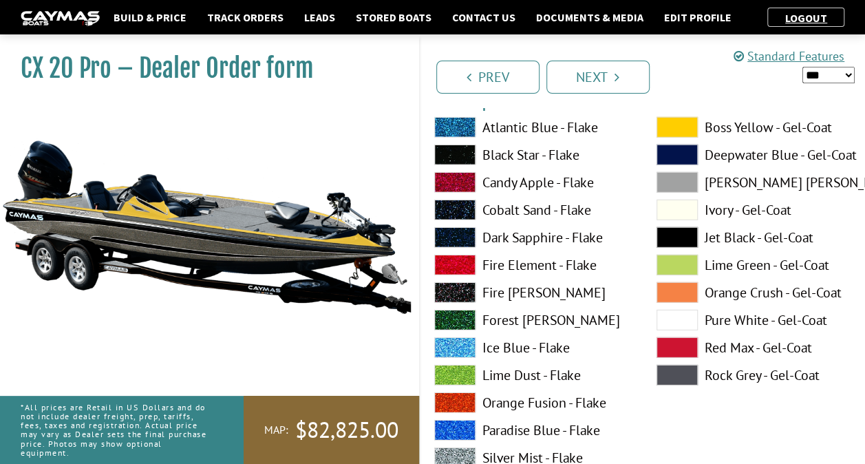
scroll to position [1927, 0]
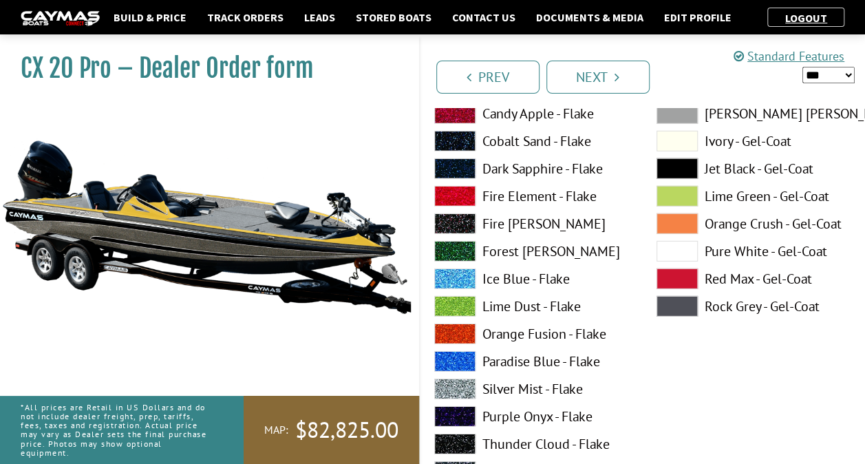
click at [465, 380] on span at bounding box center [454, 389] width 41 height 21
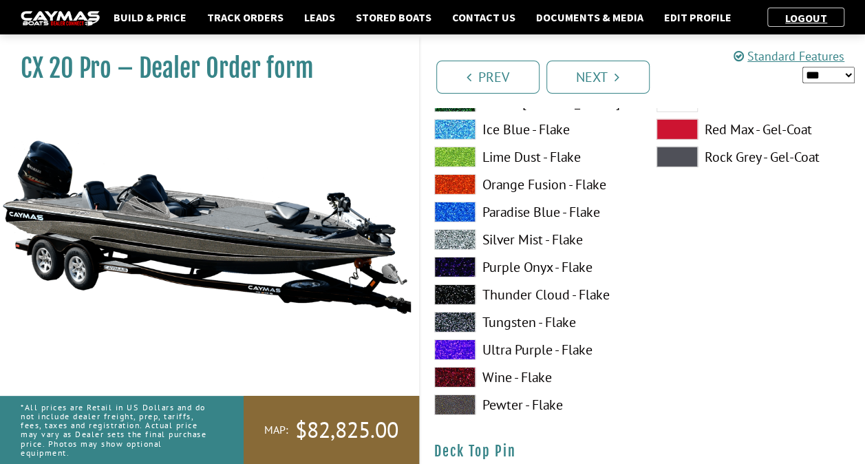
scroll to position [2203, 0]
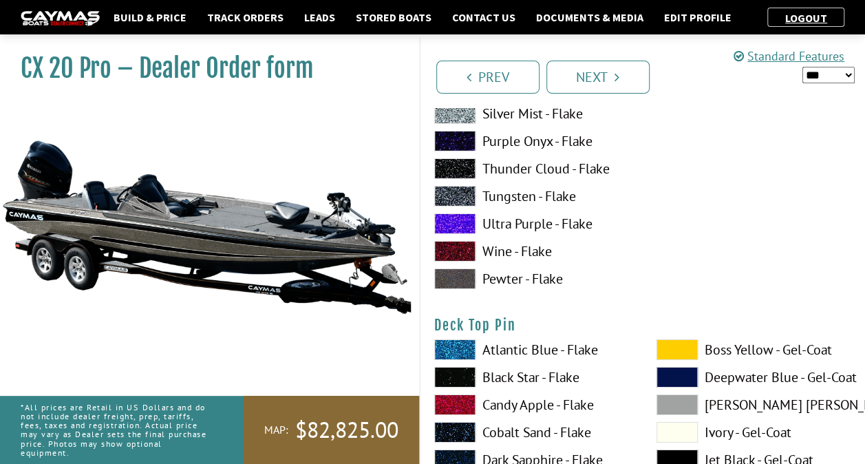
click at [671, 346] on span at bounding box center [677, 349] width 41 height 21
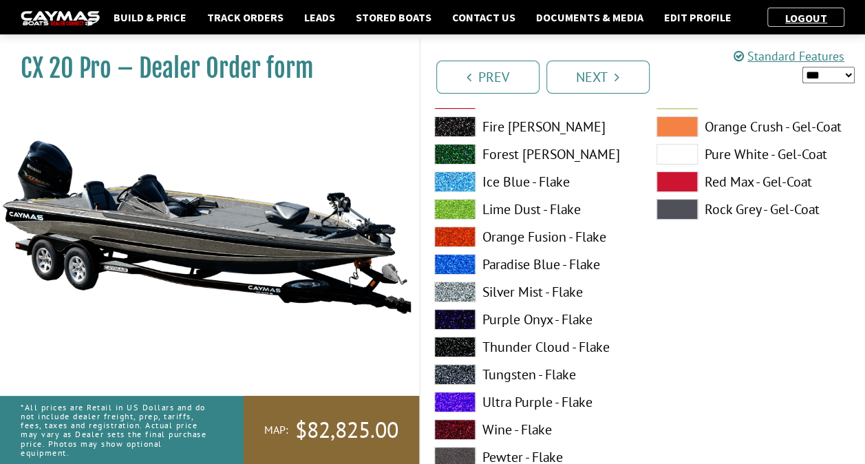
scroll to position [2616, 0]
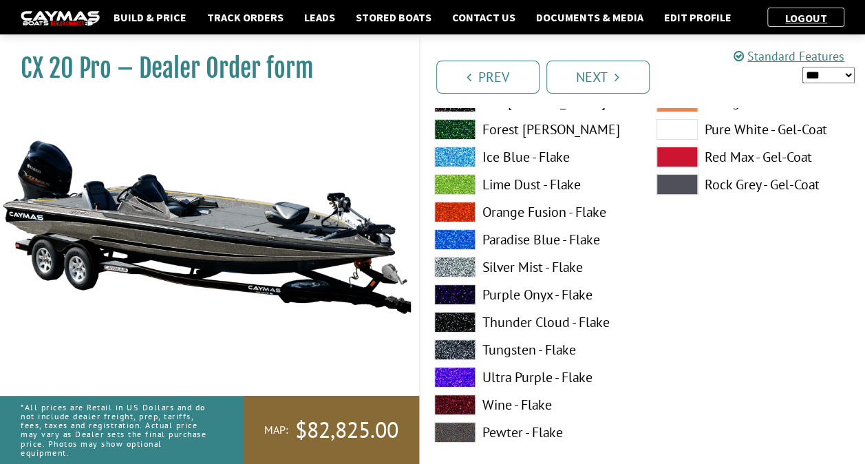
click at [461, 348] on span at bounding box center [454, 349] width 41 height 21
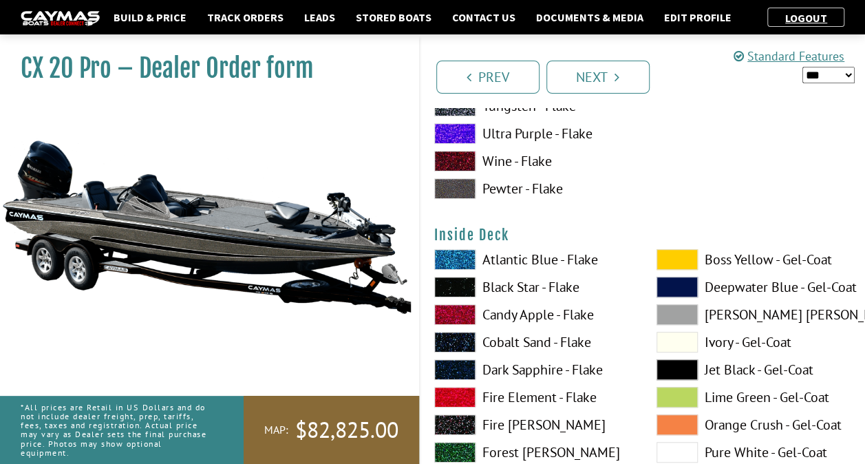
scroll to position [2891, 0]
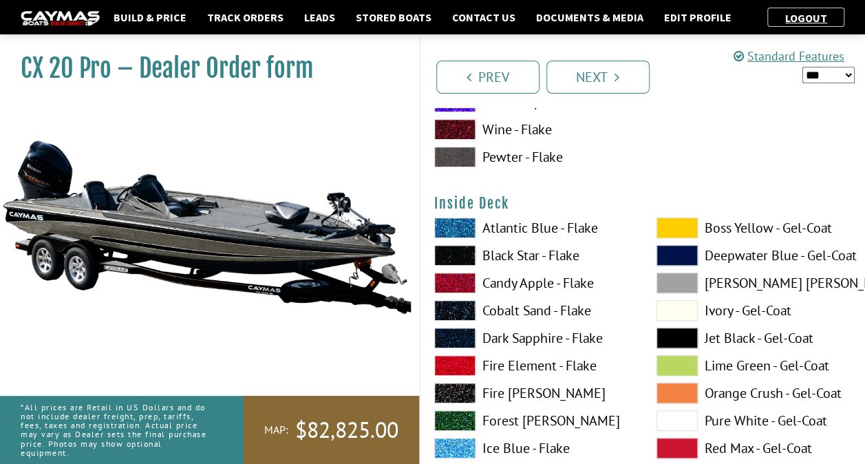
click at [679, 230] on span at bounding box center [677, 228] width 41 height 21
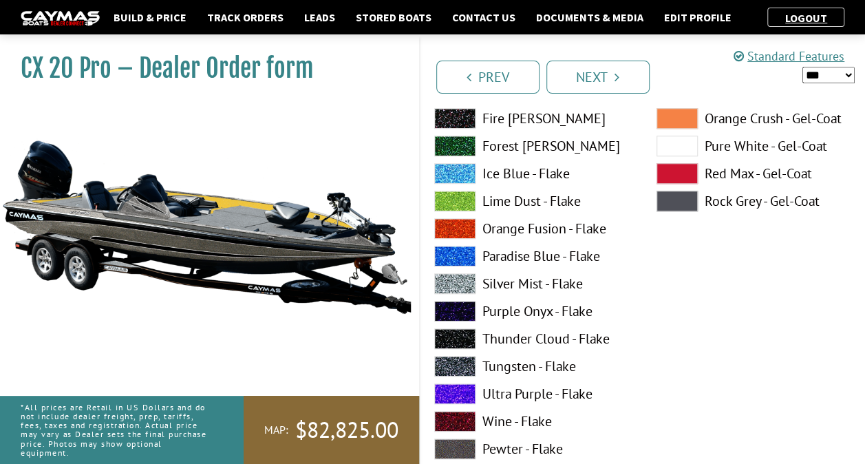
scroll to position [3167, 0]
click at [462, 283] on span at bounding box center [454, 283] width 41 height 21
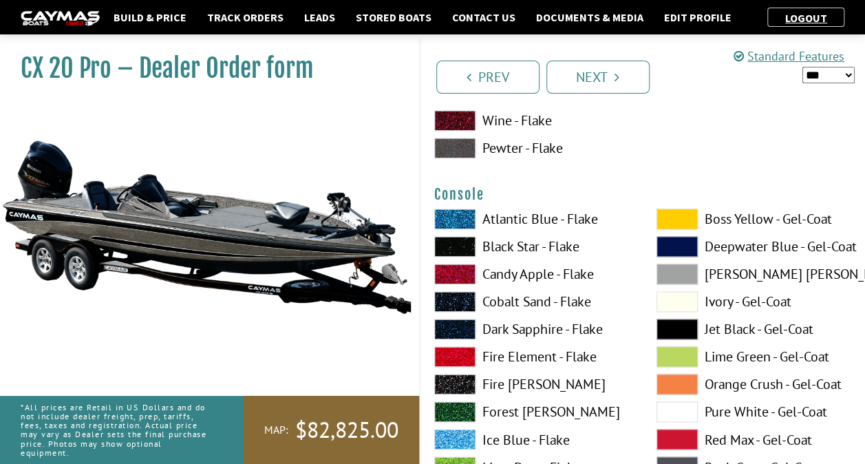
scroll to position [3442, 0]
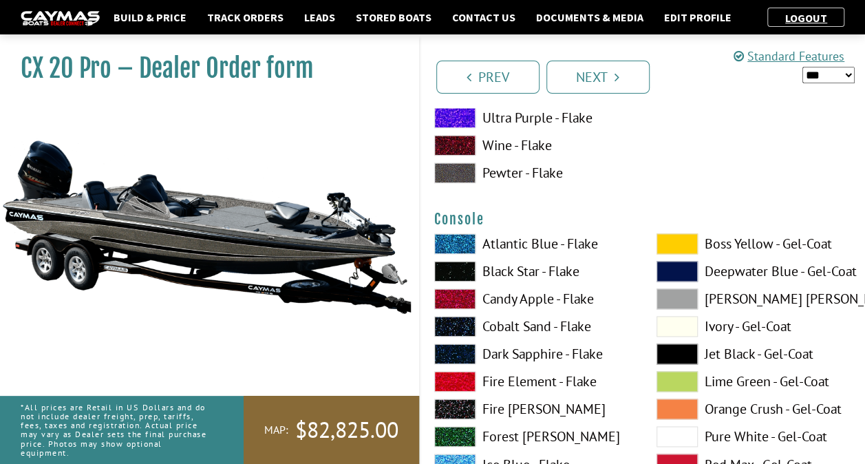
click at [673, 237] on span at bounding box center [677, 243] width 41 height 21
click at [455, 270] on span at bounding box center [454, 271] width 41 height 21
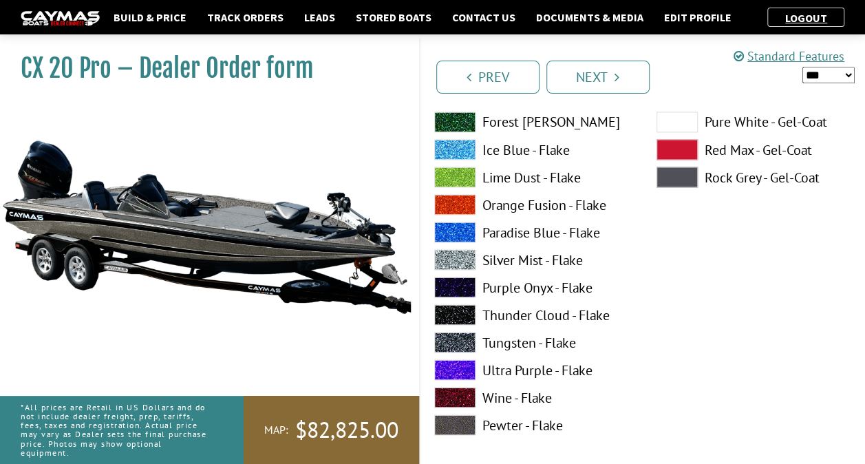
scroll to position [3855, 0]
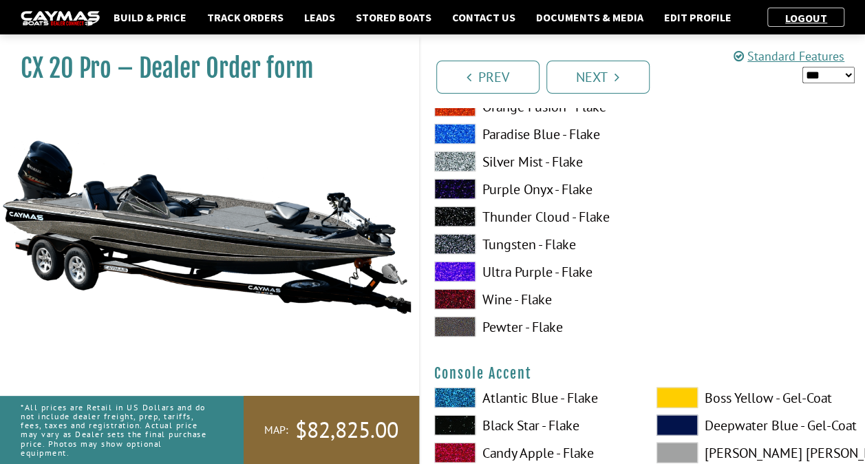
click at [678, 394] on span at bounding box center [677, 397] width 41 height 21
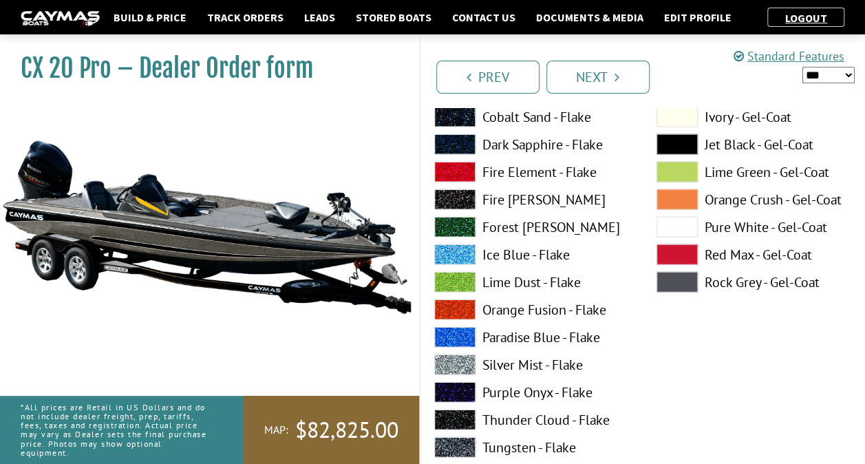
scroll to position [4268, 0]
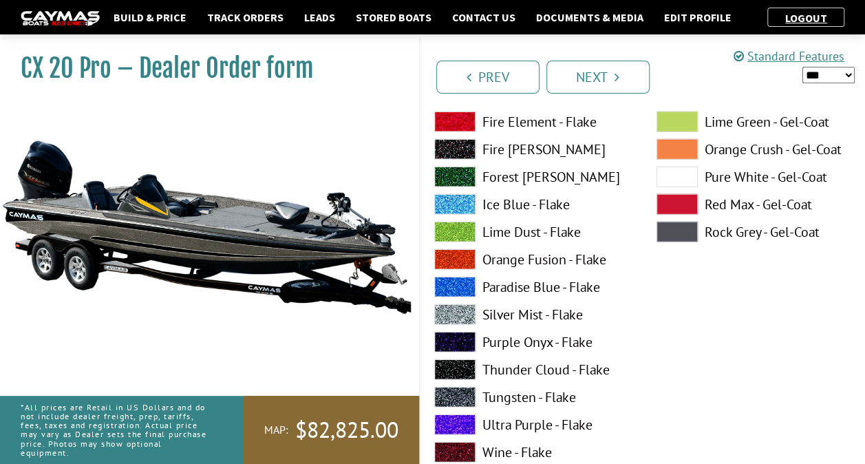
click at [454, 313] on span at bounding box center [454, 314] width 41 height 21
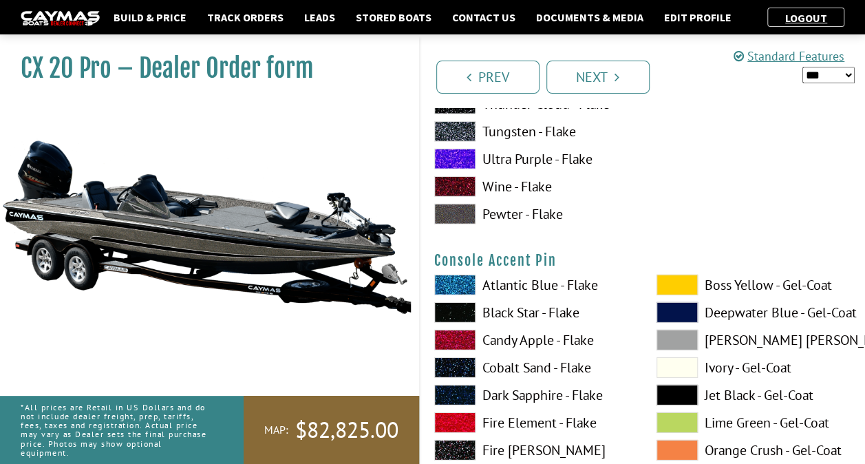
scroll to position [4543, 0]
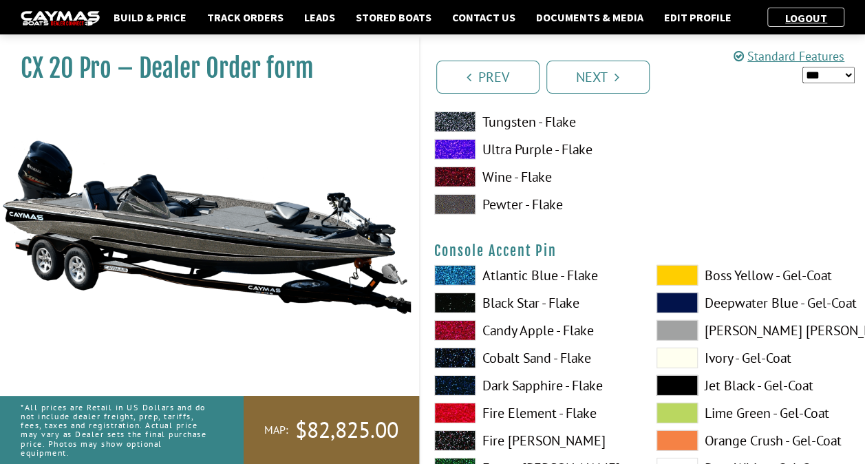
click at [668, 278] on span at bounding box center [677, 275] width 41 height 21
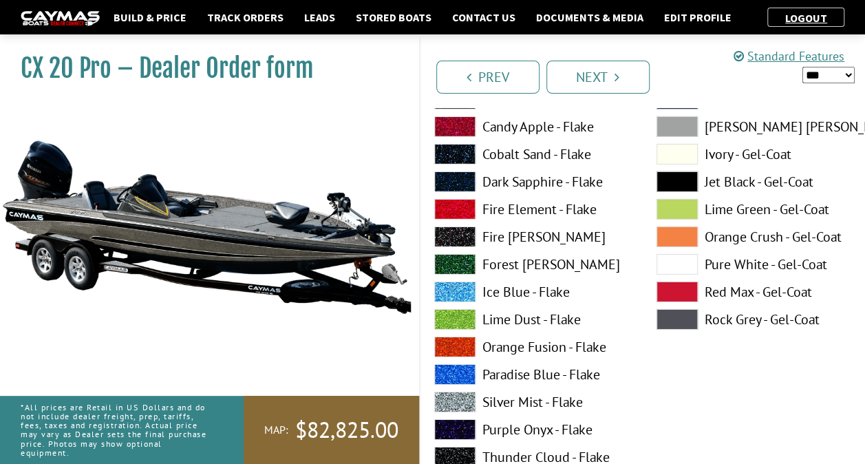
scroll to position [4750, 0]
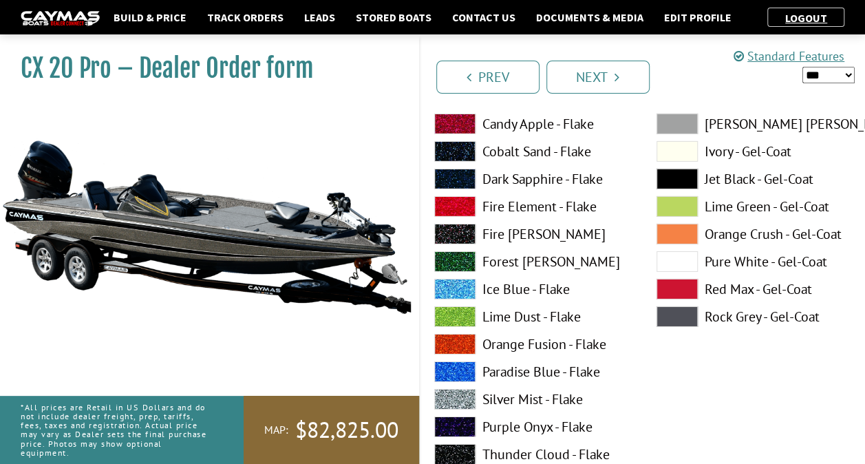
click at [672, 251] on span at bounding box center [677, 261] width 41 height 21
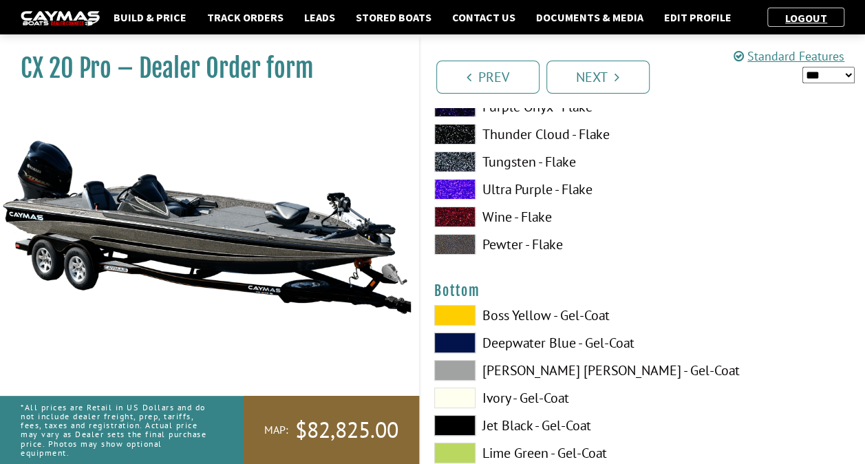
scroll to position [5094, 0]
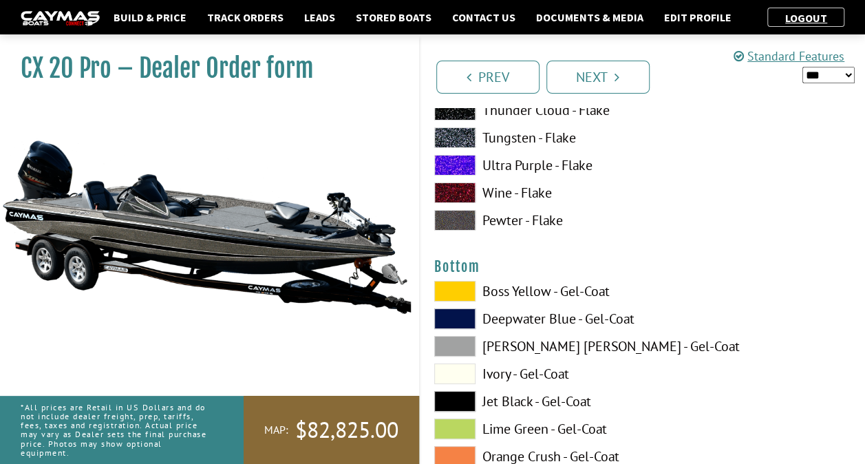
click at [459, 391] on span at bounding box center [454, 401] width 41 height 21
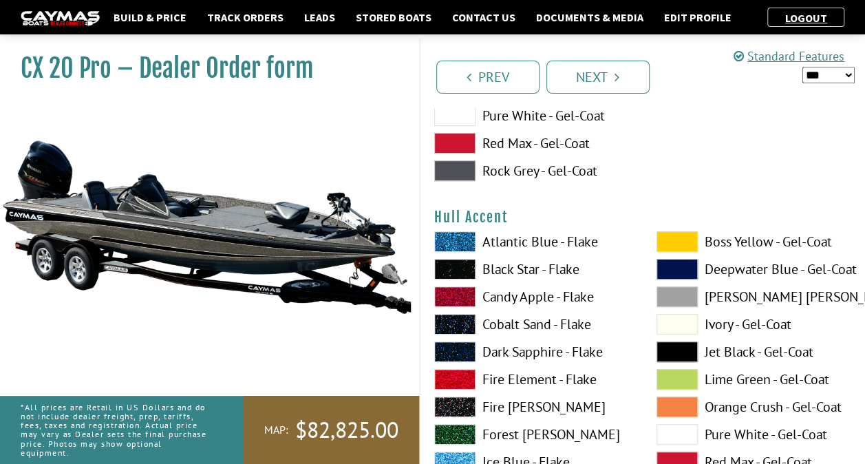
scroll to position [5507, 0]
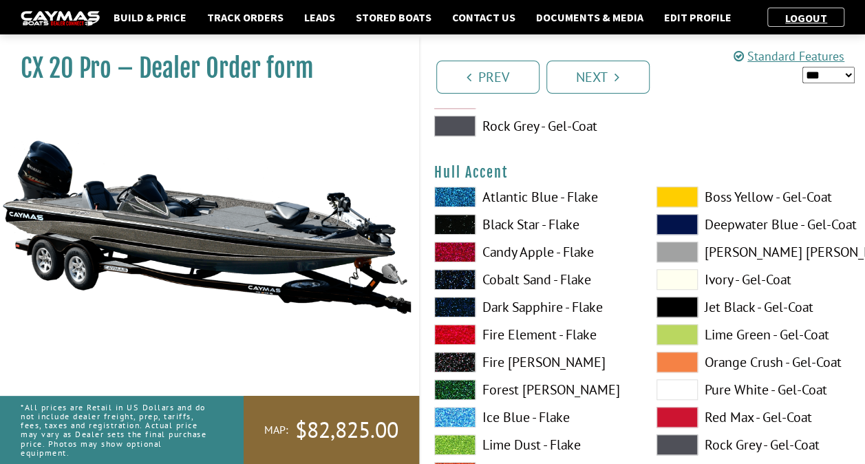
click at [670, 192] on span at bounding box center [677, 197] width 41 height 21
click at [455, 215] on span at bounding box center [454, 224] width 41 height 21
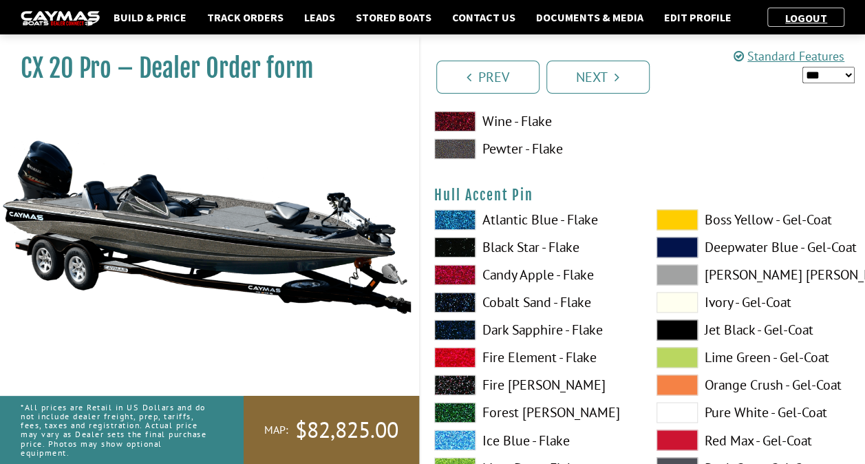
scroll to position [6058, 0]
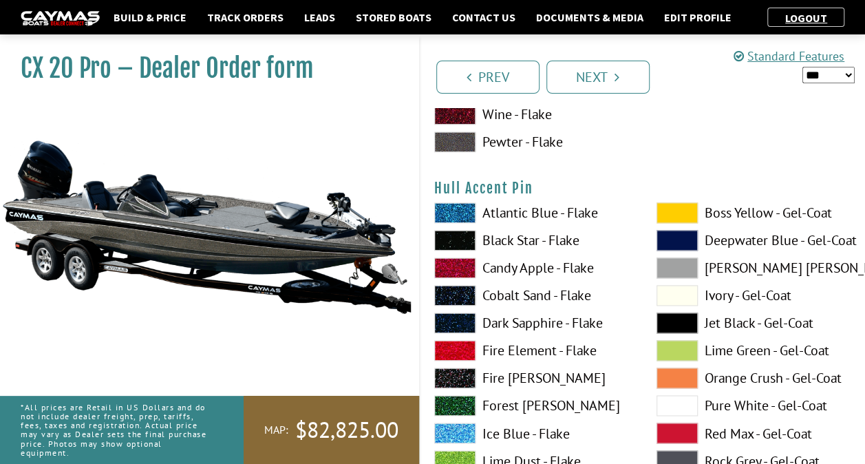
click at [674, 209] on span at bounding box center [677, 212] width 41 height 21
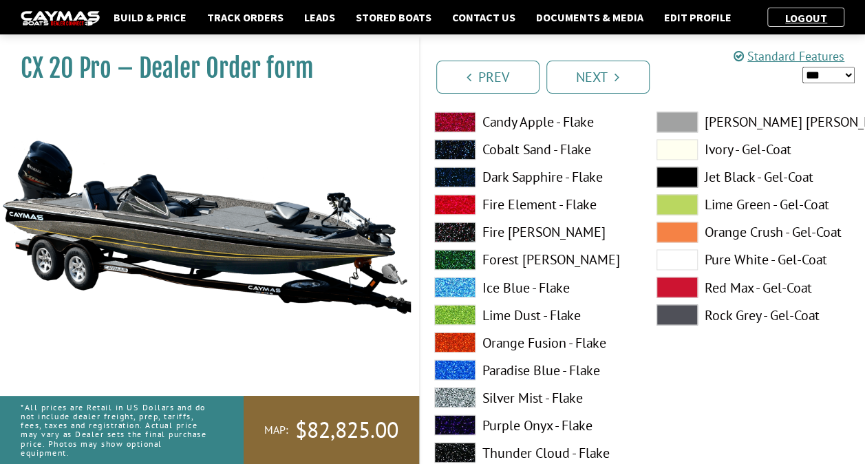
scroll to position [6264, 0]
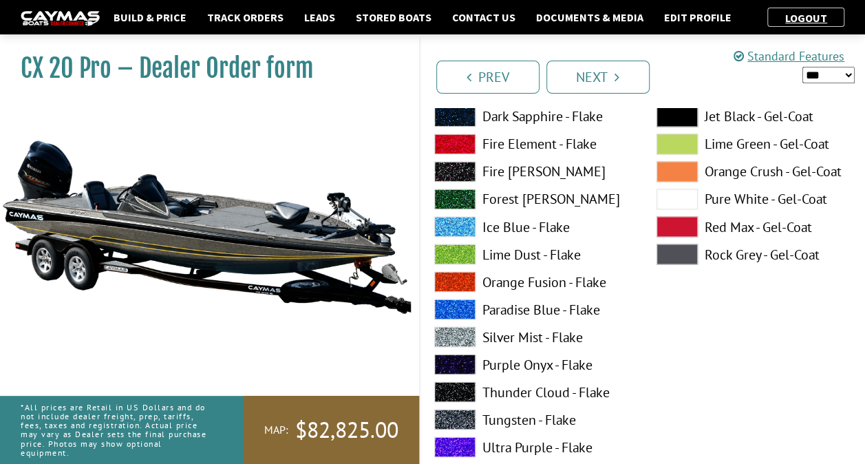
click at [457, 424] on span at bounding box center [454, 419] width 41 height 21
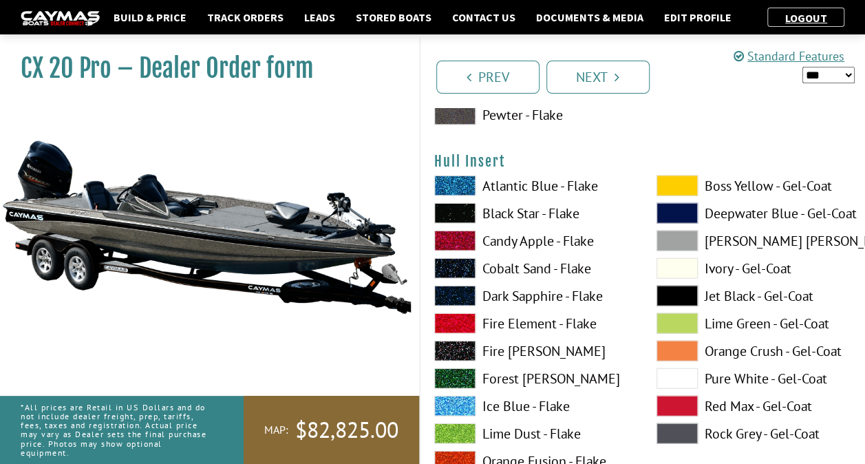
scroll to position [6677, 0]
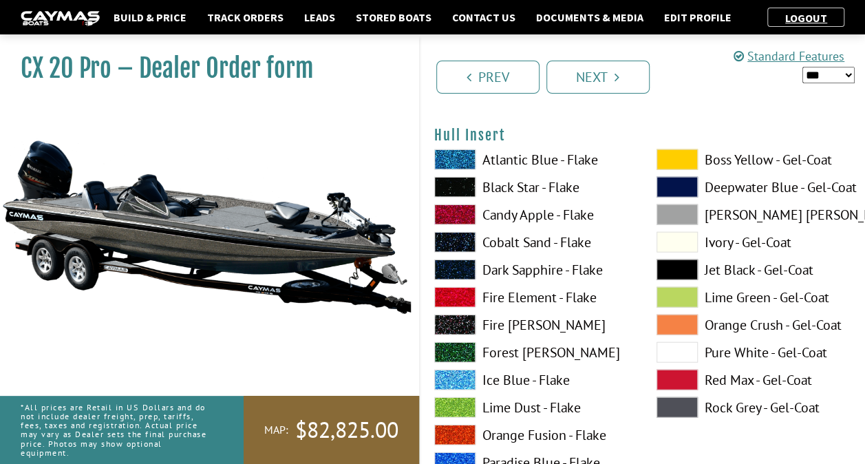
click at [679, 151] on span at bounding box center [677, 159] width 41 height 21
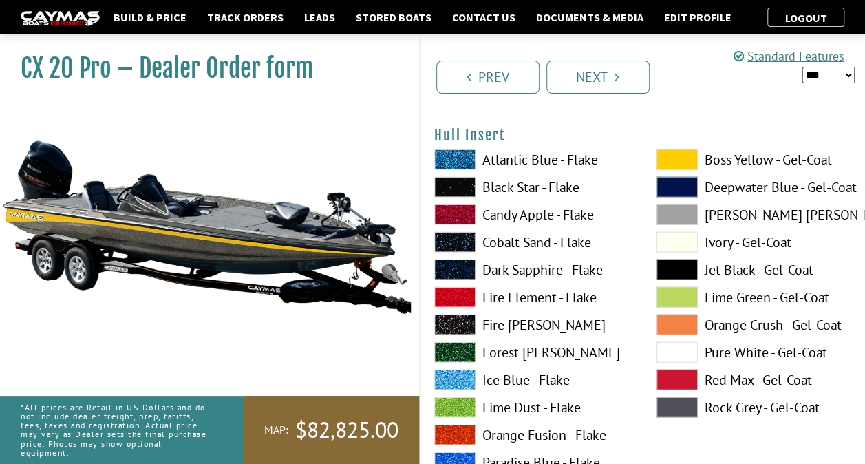
click at [466, 184] on span at bounding box center [454, 187] width 41 height 21
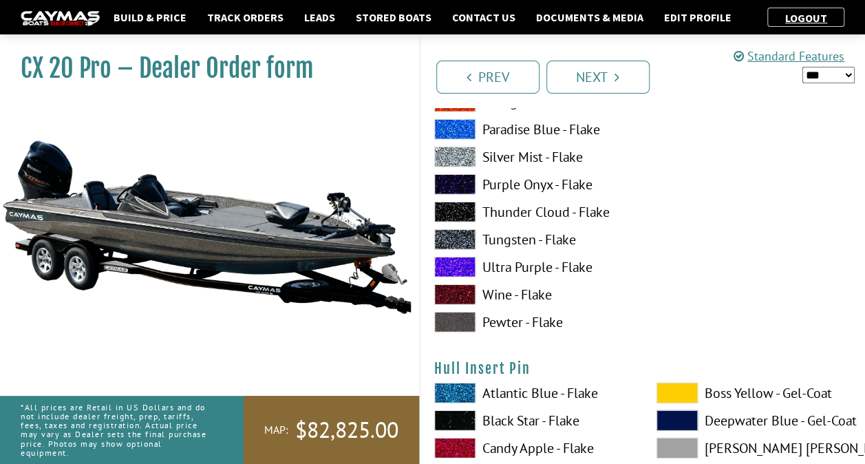
scroll to position [7022, 0]
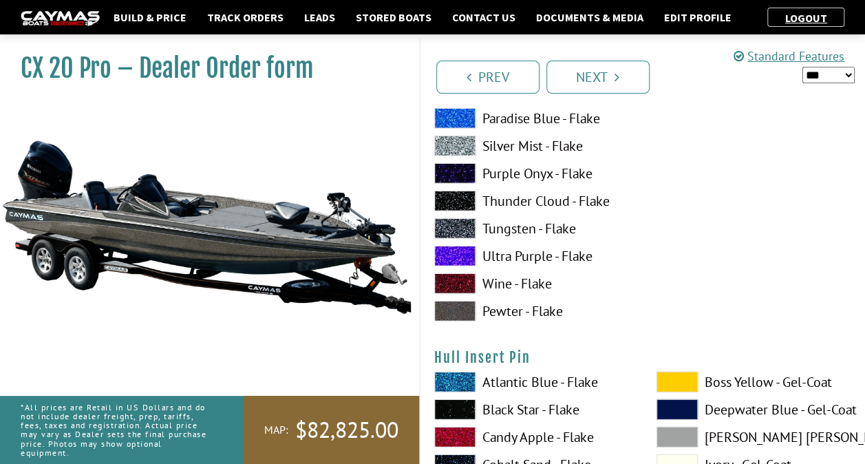
click at [673, 372] on span at bounding box center [677, 382] width 41 height 21
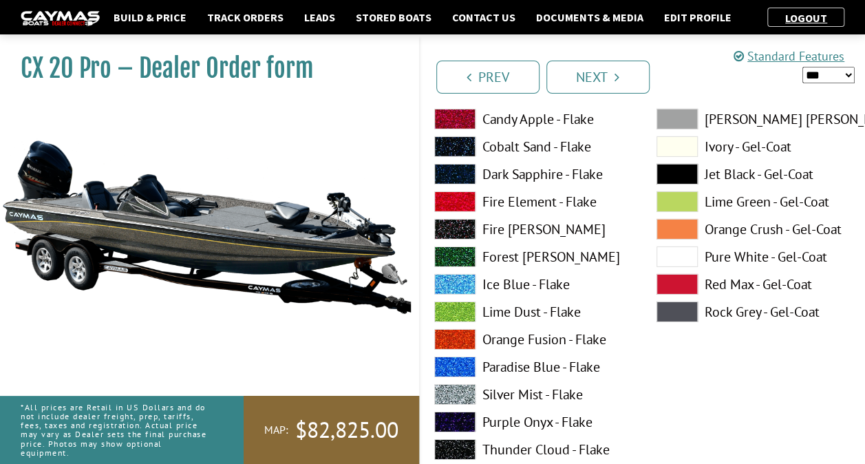
scroll to position [7366, 0]
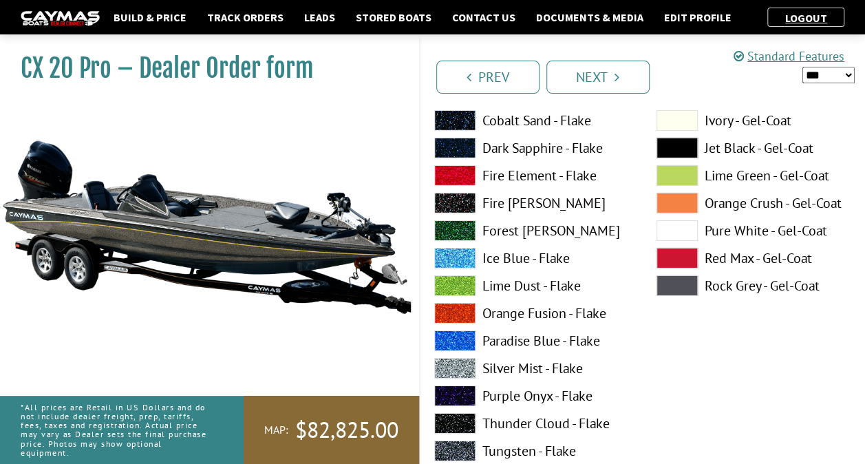
click at [458, 446] on span at bounding box center [454, 451] width 41 height 21
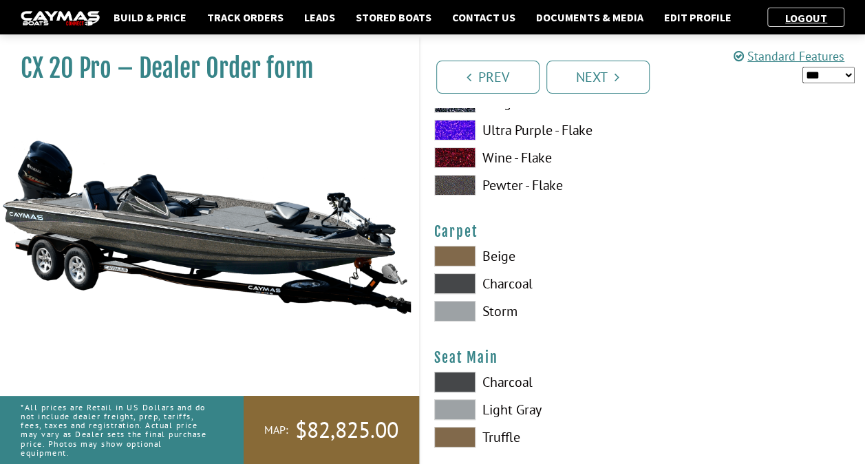
scroll to position [7779, 0]
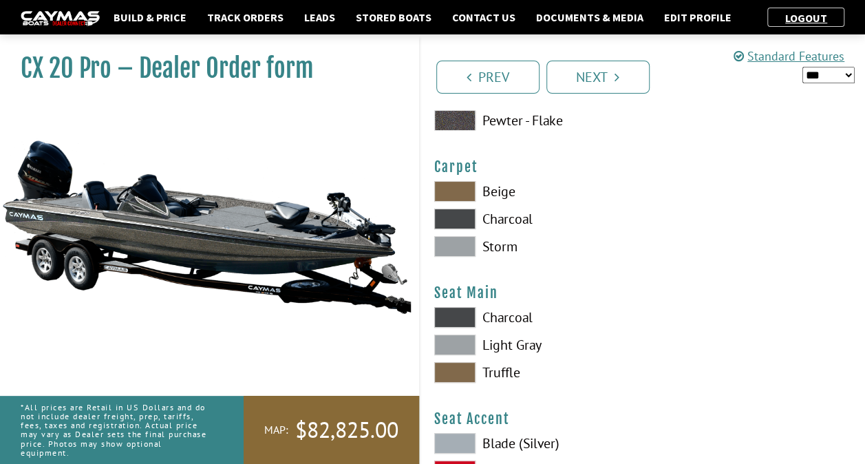
click at [445, 209] on span at bounding box center [454, 219] width 41 height 21
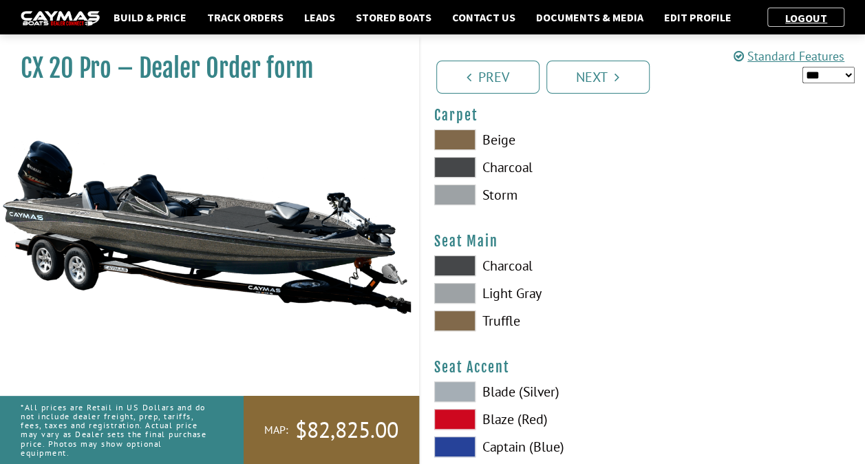
scroll to position [7848, 0]
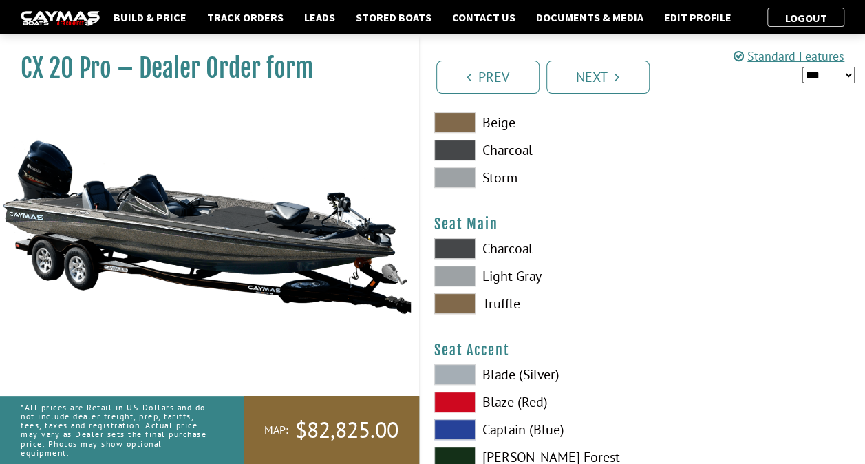
click at [471, 242] on span at bounding box center [454, 248] width 41 height 21
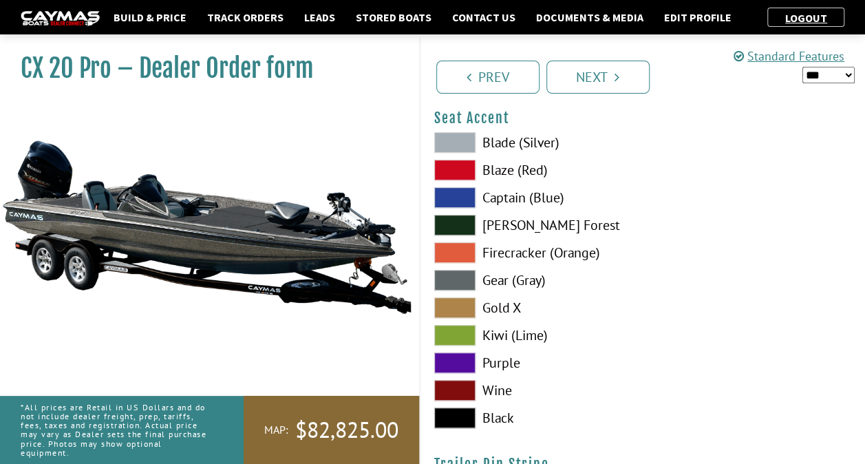
scroll to position [8054, 0]
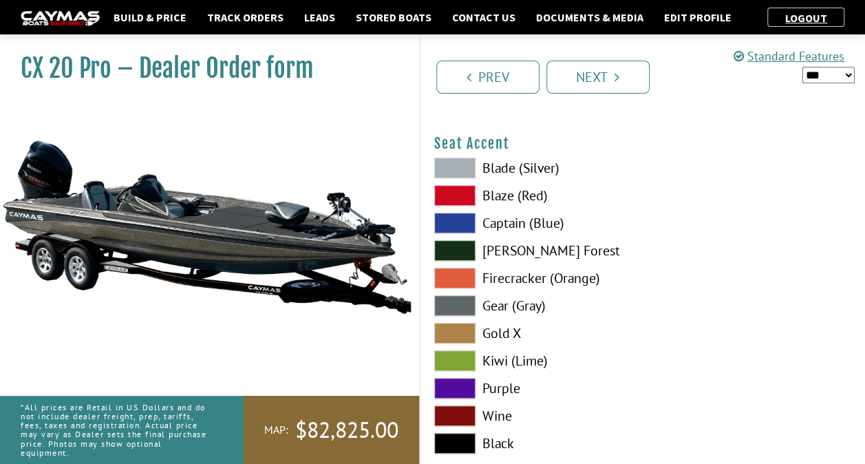
click at [446, 168] on span at bounding box center [454, 168] width 41 height 21
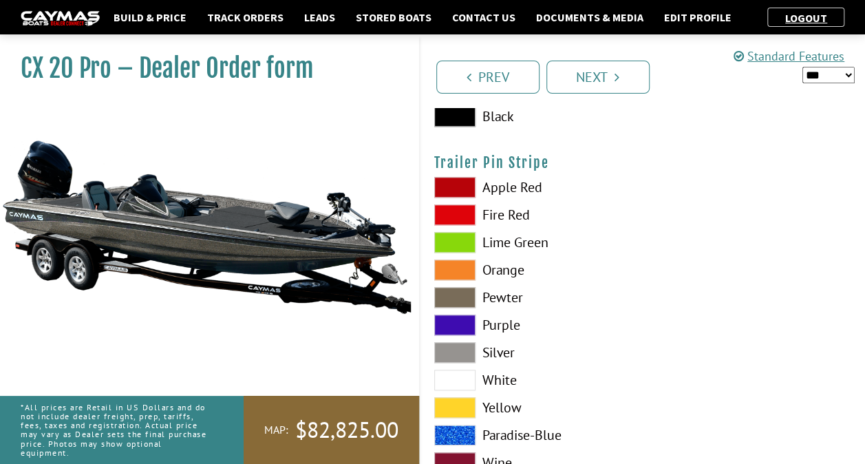
scroll to position [8398, 0]
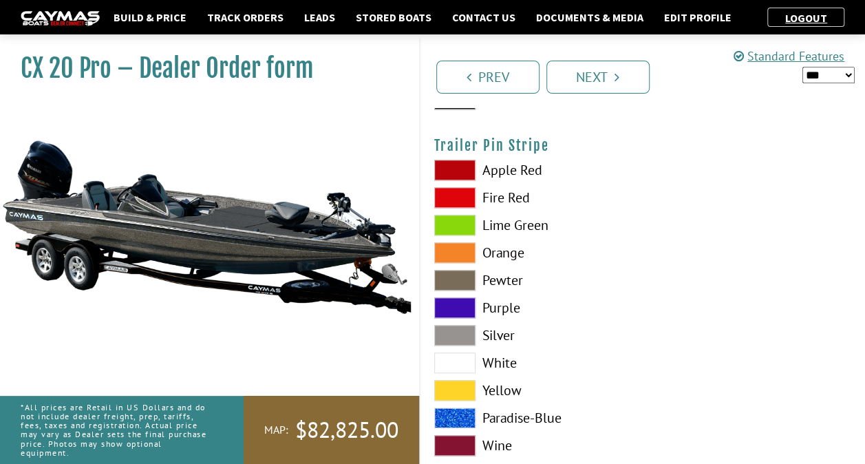
click at [474, 328] on span at bounding box center [454, 335] width 41 height 21
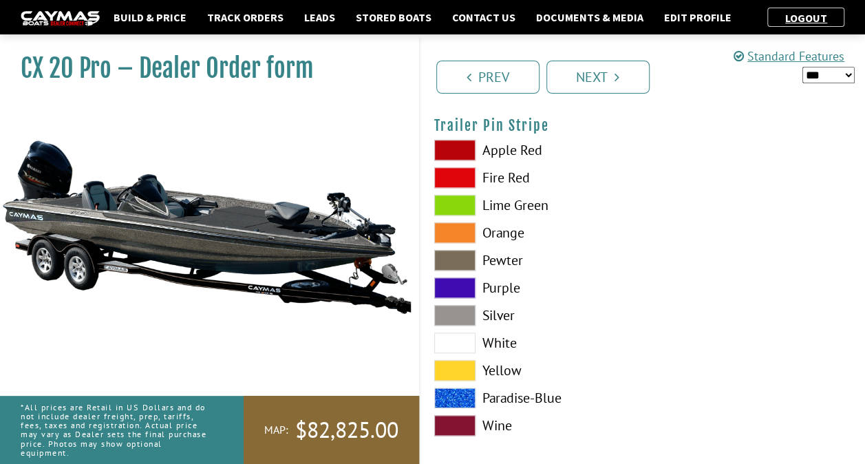
scroll to position [8426, 0]
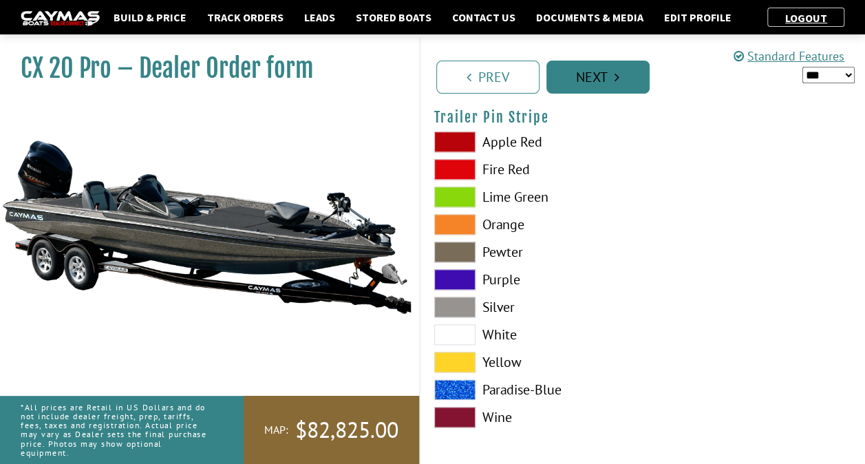
click at [611, 70] on link "Next" at bounding box center [598, 77] width 103 height 33
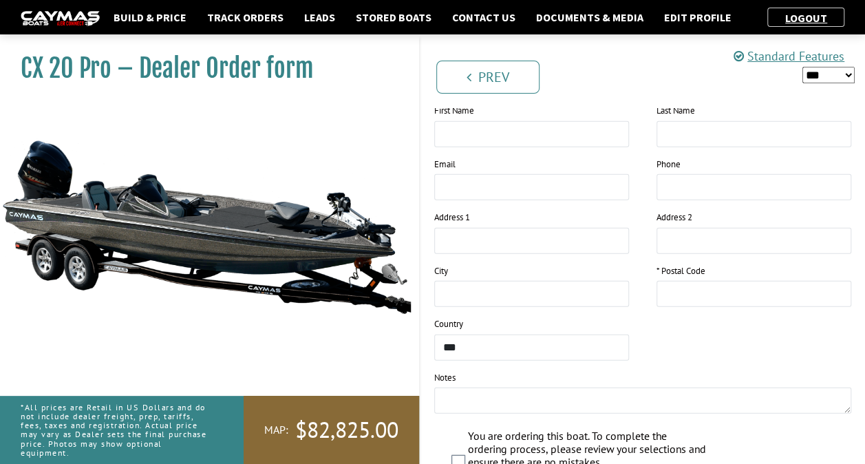
scroll to position [1527, 0]
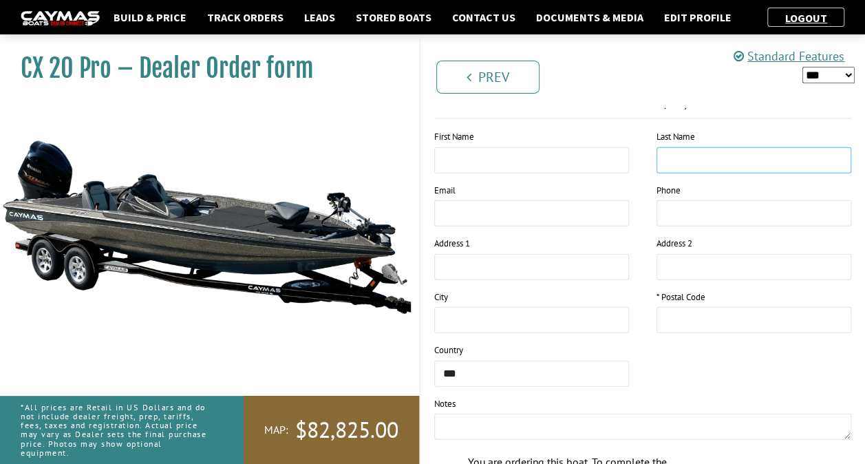
click at [750, 157] on input "text" at bounding box center [754, 160] width 195 height 26
click at [776, 307] on input "text" at bounding box center [754, 320] width 195 height 26
click at [779, 154] on input "********" at bounding box center [754, 160] width 195 height 26
type input "*********"
click at [738, 315] on input "text" at bounding box center [754, 320] width 195 height 26
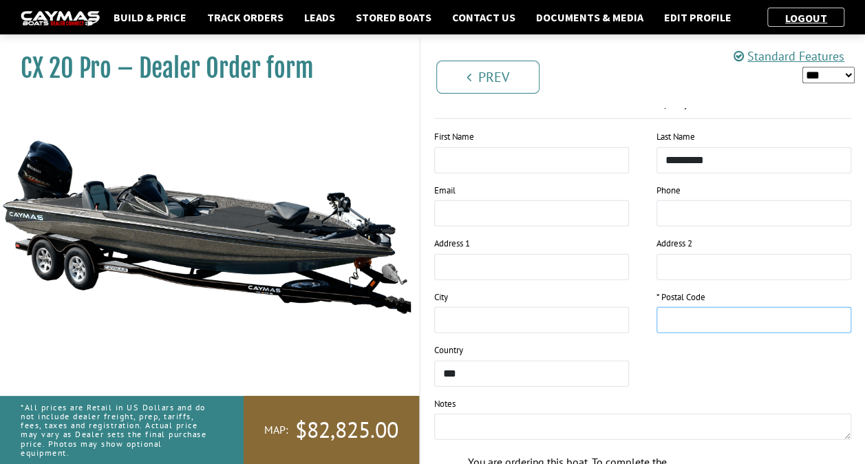
type input "*****"
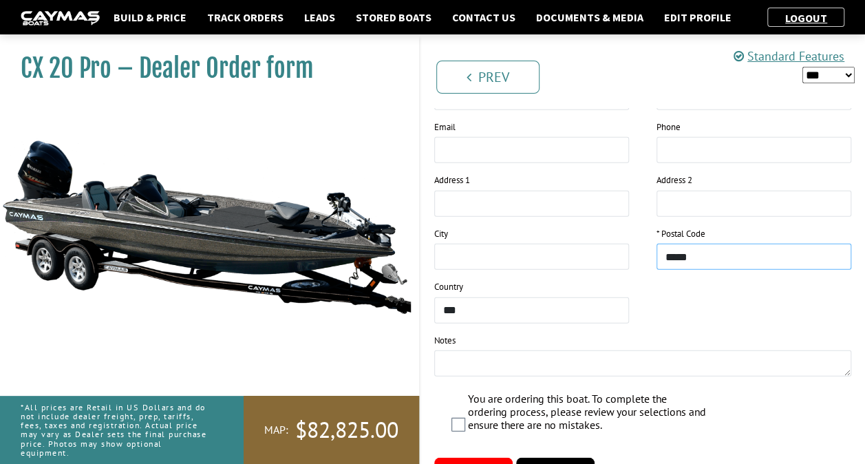
scroll to position [1665, 0]
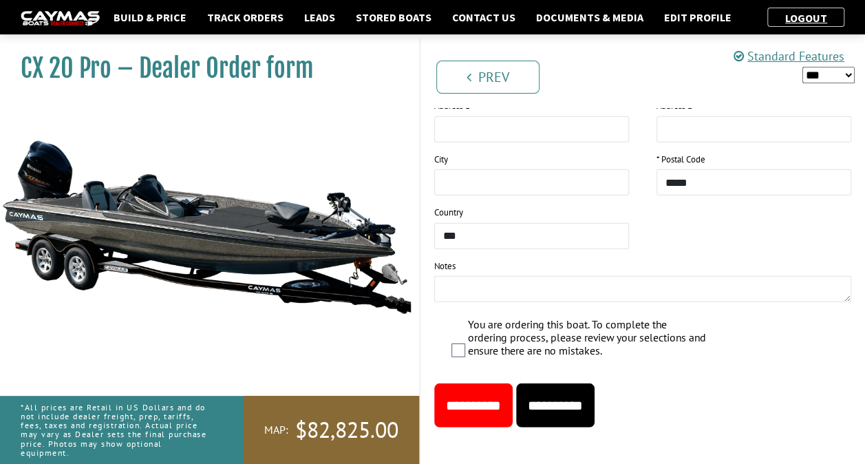
click at [588, 397] on input "**********" at bounding box center [555, 405] width 78 height 44
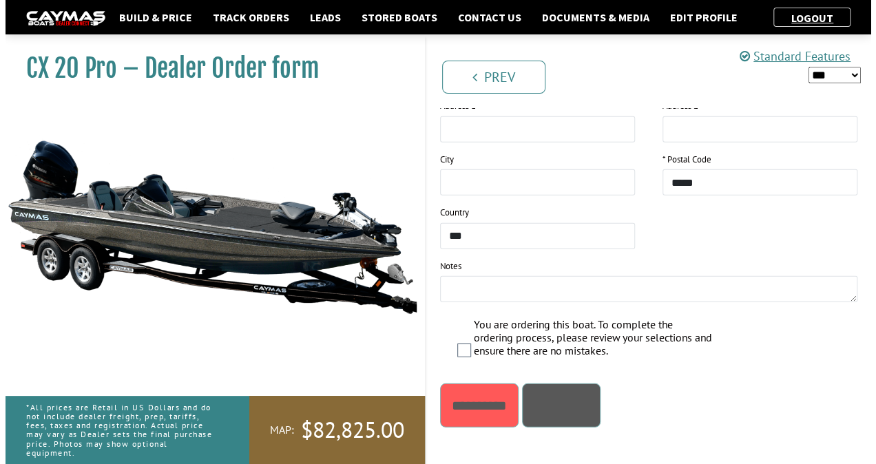
scroll to position [0, 0]
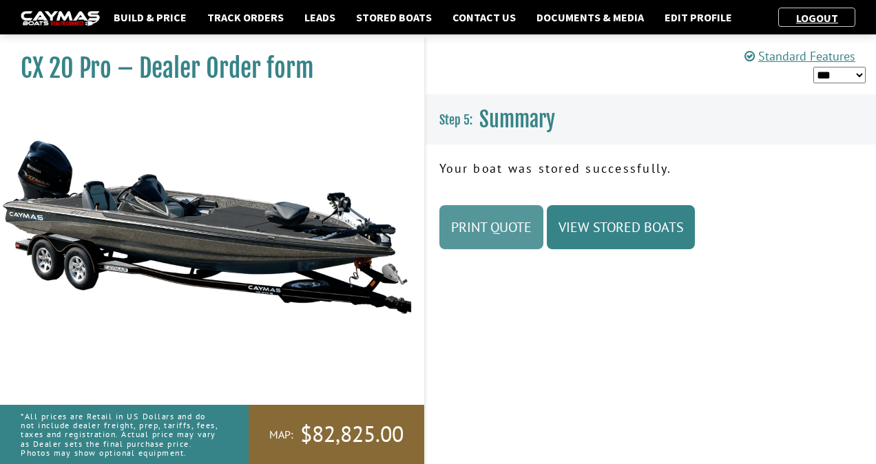
click at [496, 229] on link "Print Quote" at bounding box center [491, 227] width 104 height 44
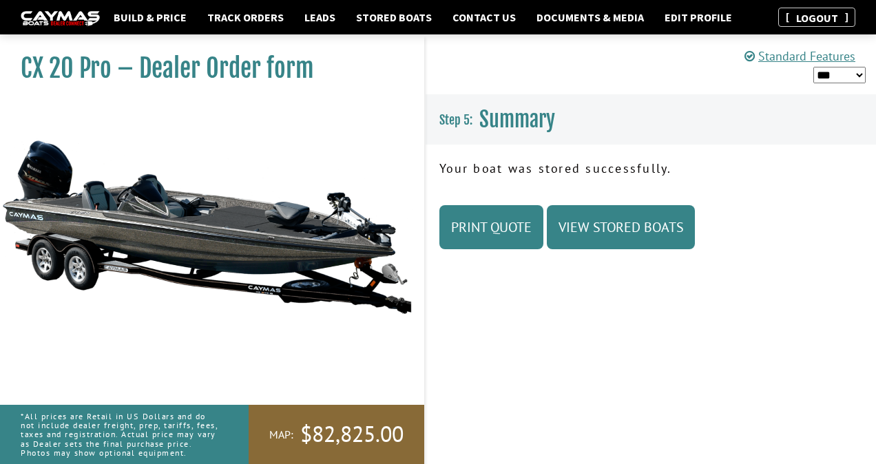
click at [807, 22] on link "Logout" at bounding box center [817, 18] width 56 height 14
